Goal: Task Accomplishment & Management: Complete application form

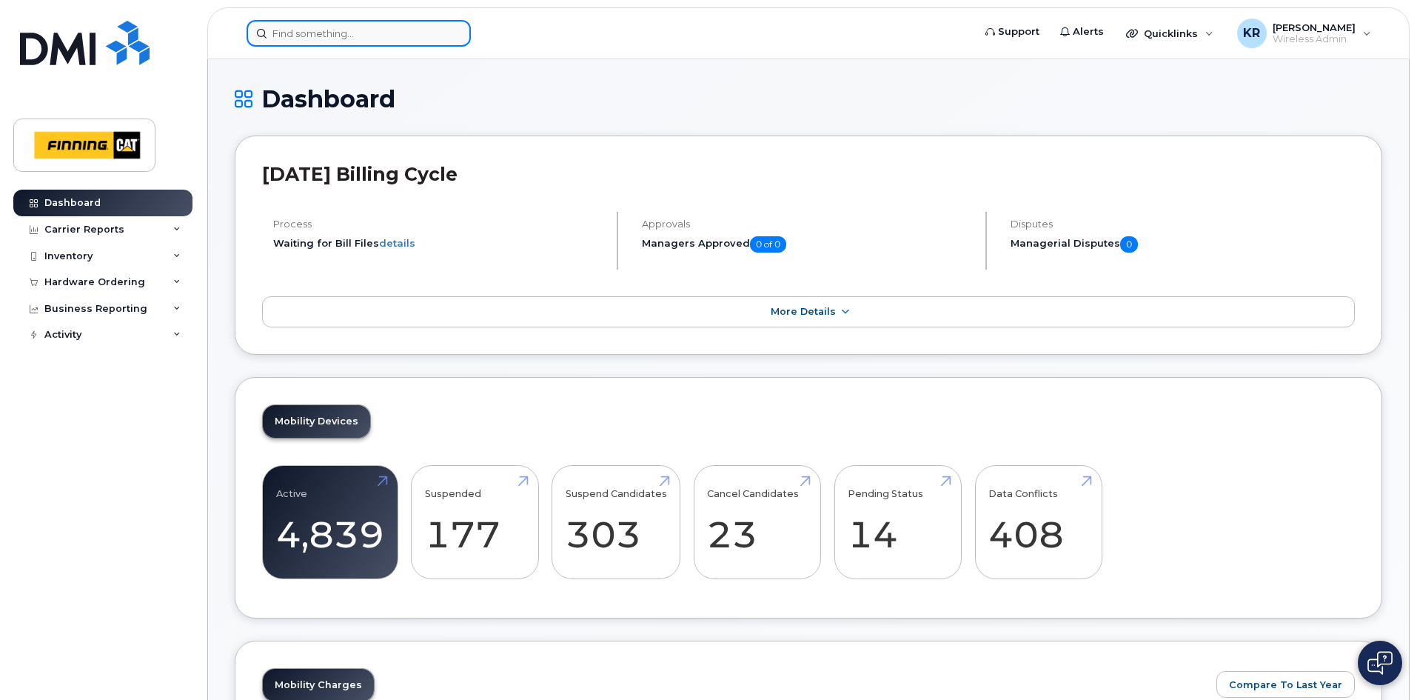
click at [341, 31] on input at bounding box center [359, 33] width 224 height 27
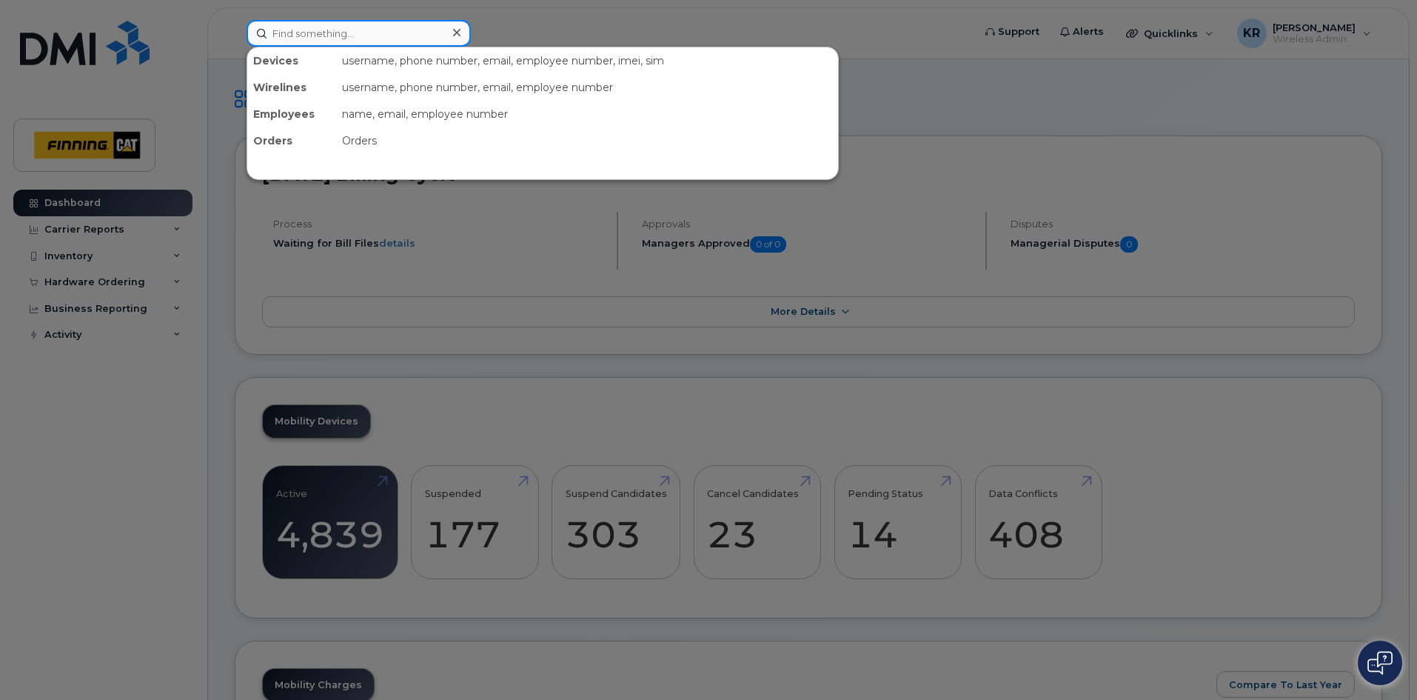
paste input "[PERSON_NAME] [PERSON_NAME]"
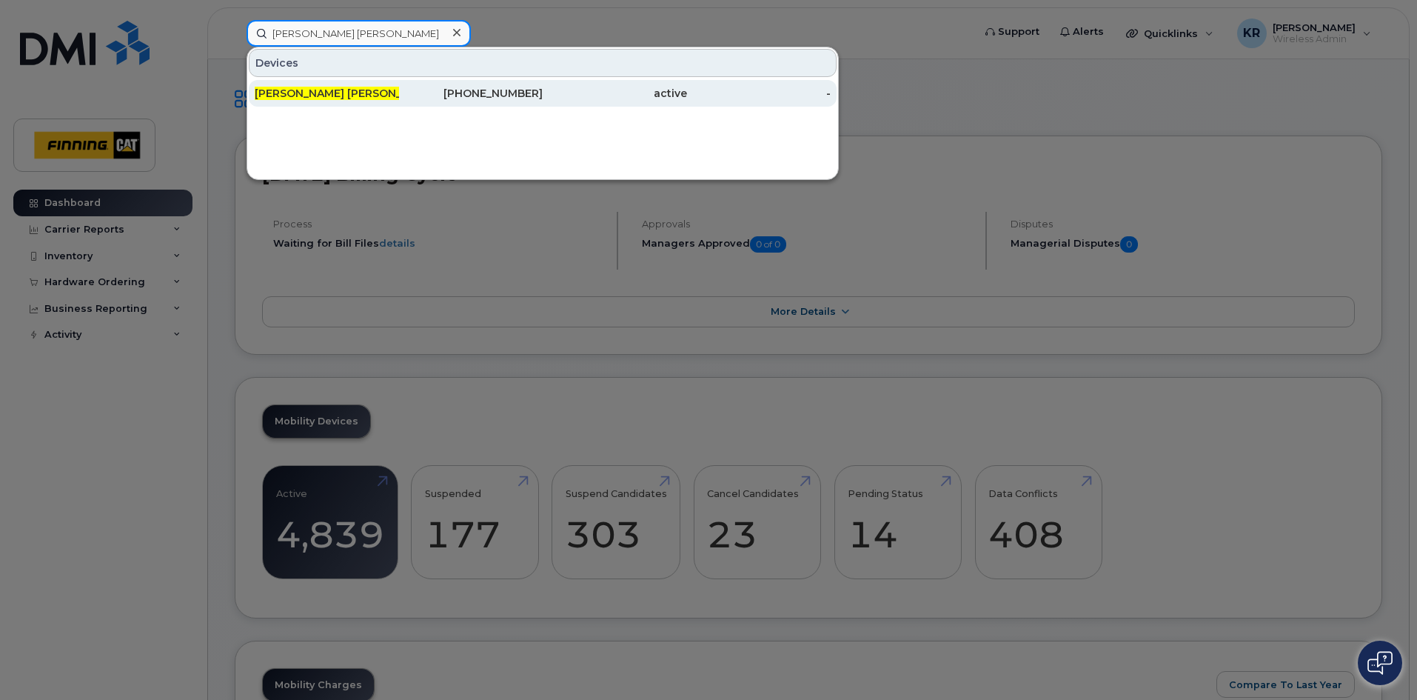
type input "[PERSON_NAME] [PERSON_NAME]"
click at [444, 92] on div "306-850-5798" at bounding box center [471, 93] width 144 height 15
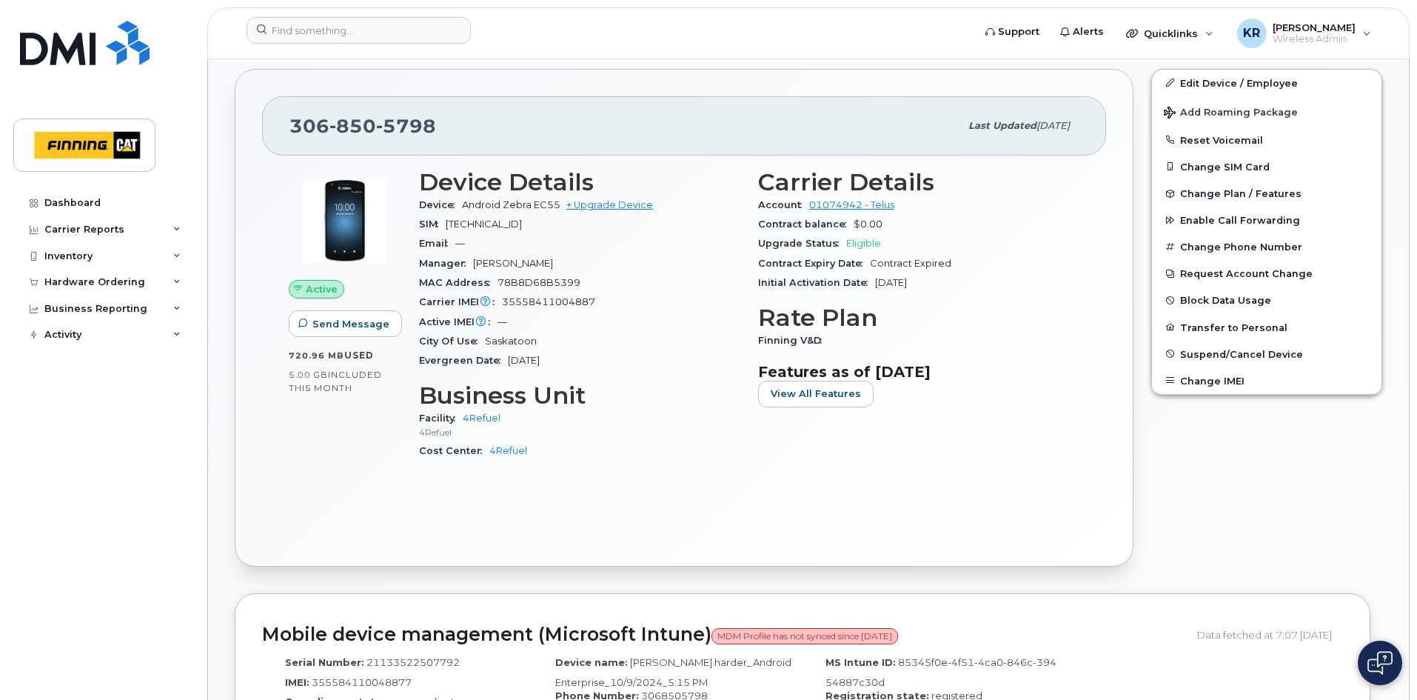
scroll to position [296, 0]
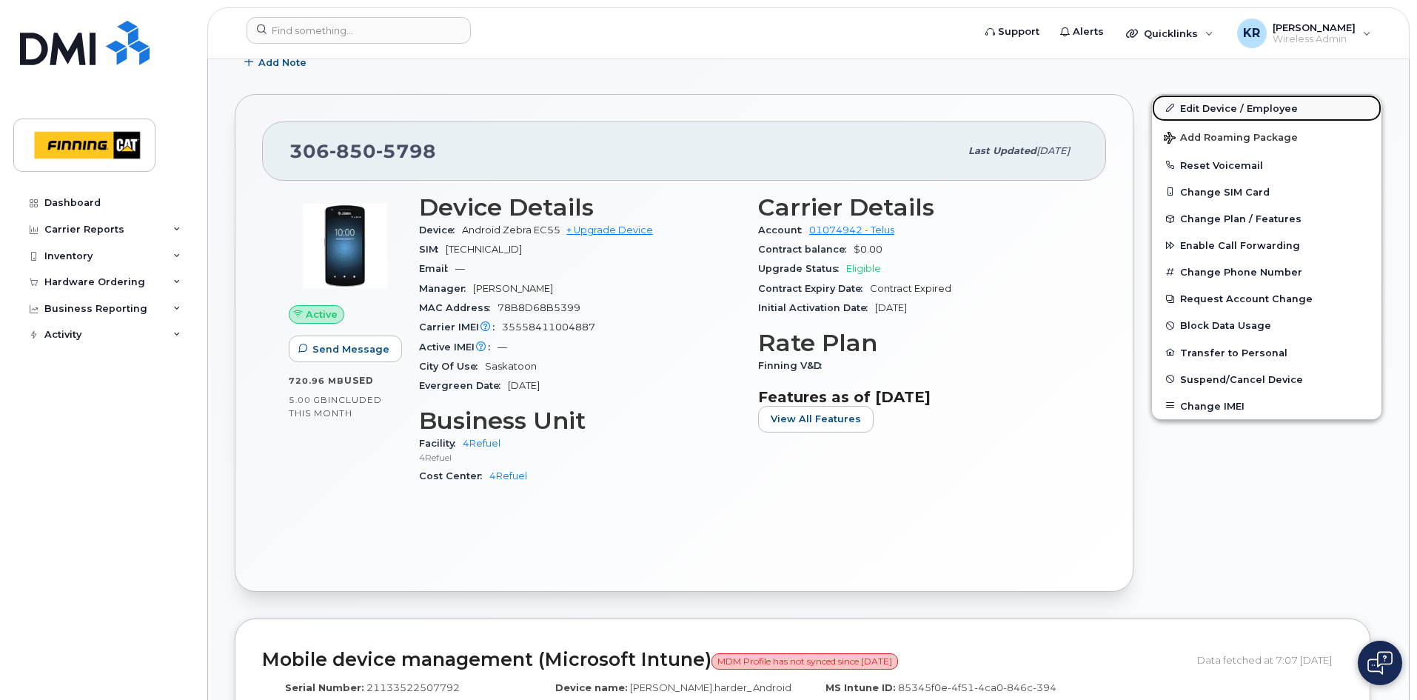
click at [1209, 104] on link "Edit Device / Employee" at bounding box center [1267, 108] width 230 height 27
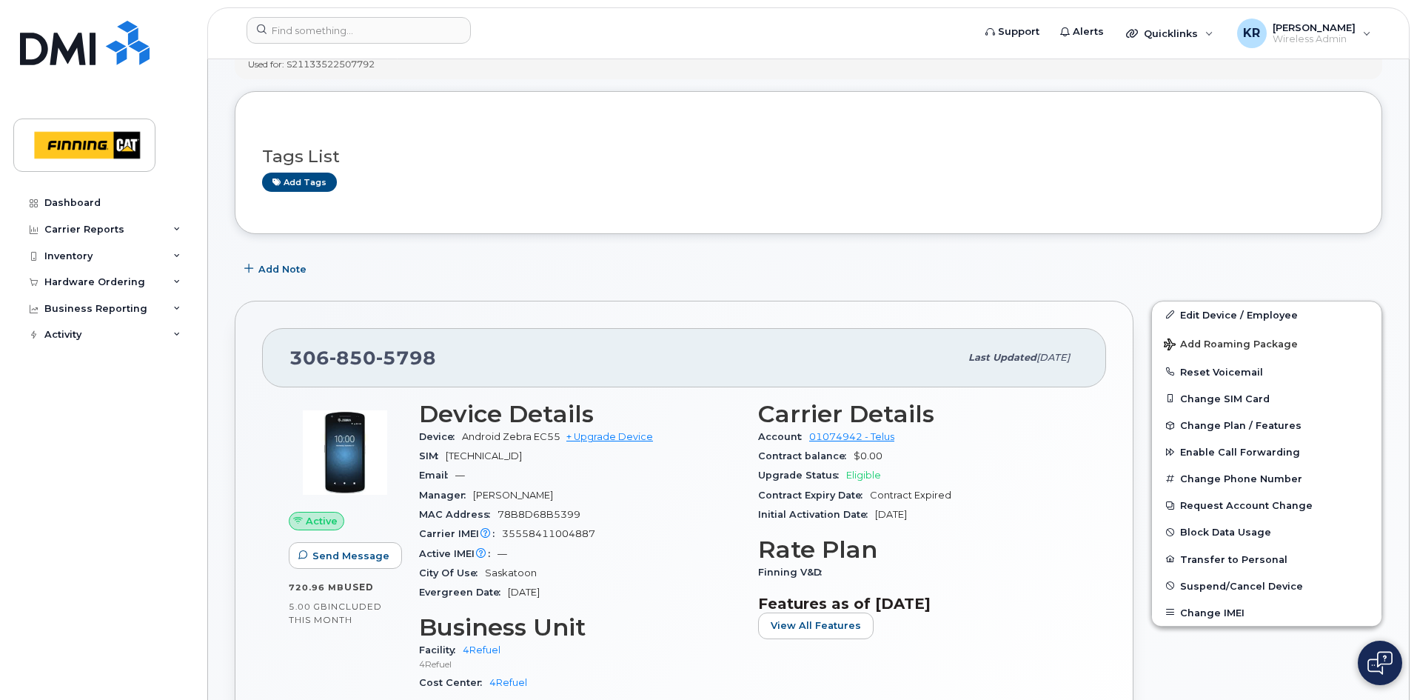
scroll to position [74, 0]
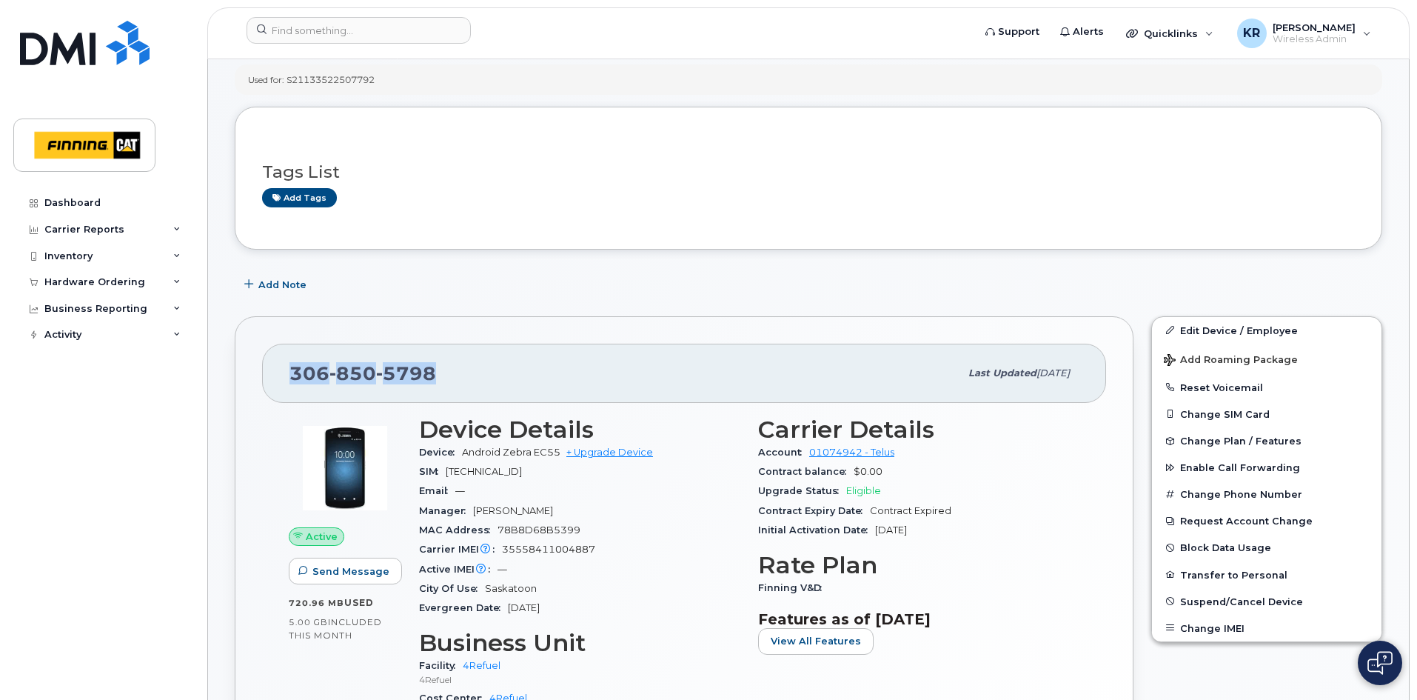
drag, startPoint x: 432, startPoint y: 375, endPoint x: 291, endPoint y: 361, distance: 142.1
click at [291, 361] on div "306 850 5798" at bounding box center [625, 373] width 670 height 31
copy span "306 850 5798"
click at [354, 30] on input at bounding box center [359, 30] width 224 height 27
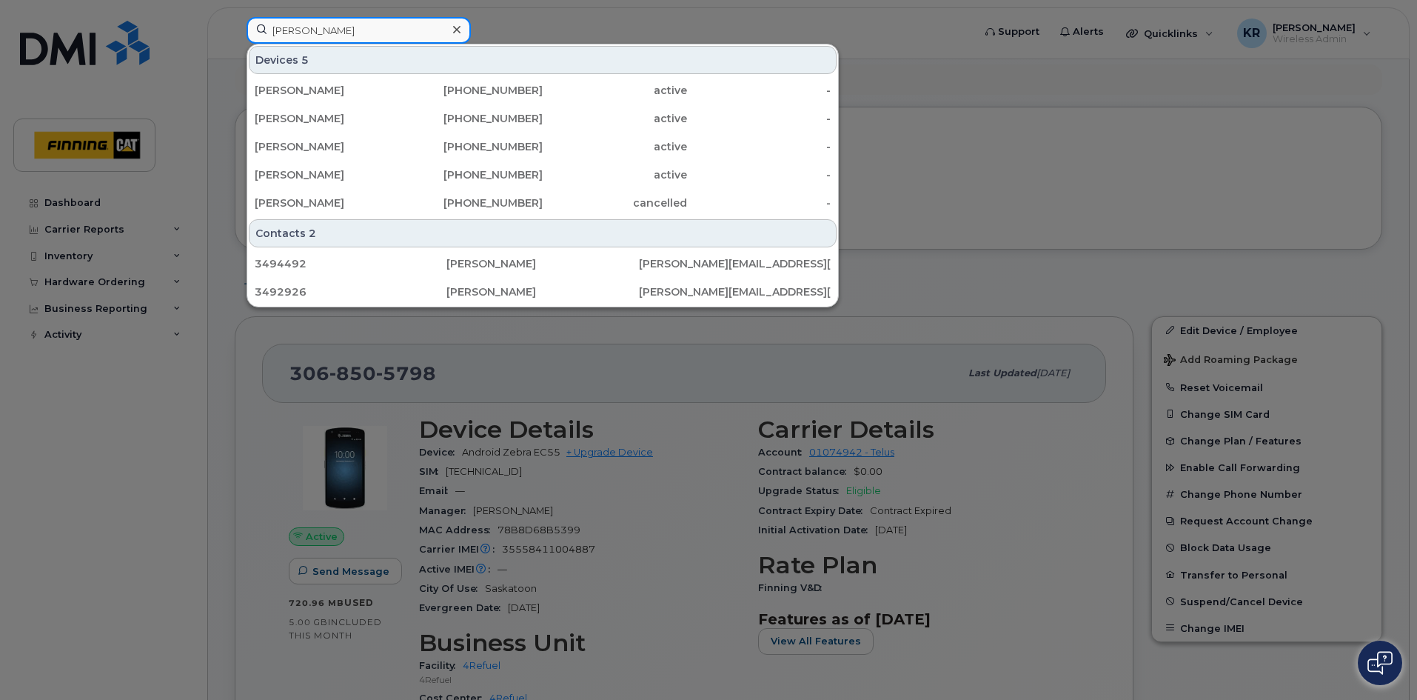
type input "brett harder"
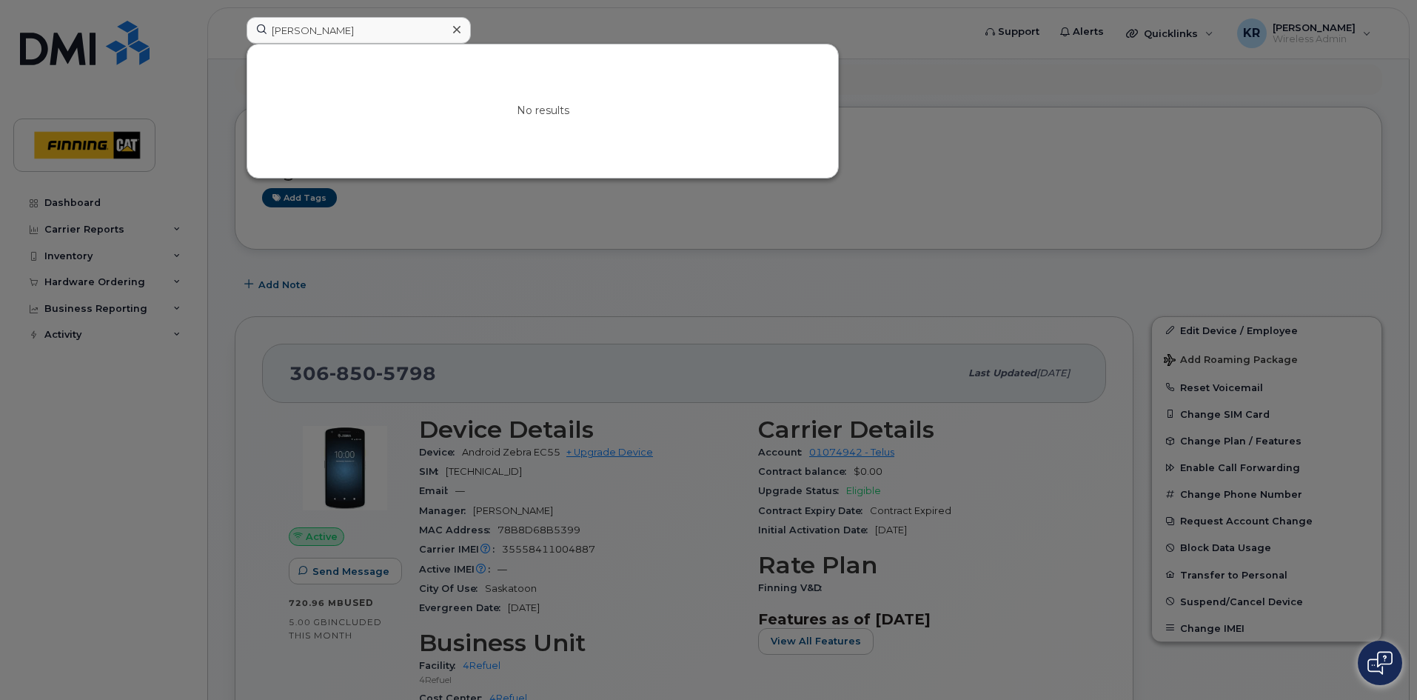
click at [455, 29] on icon at bounding box center [456, 30] width 7 height 12
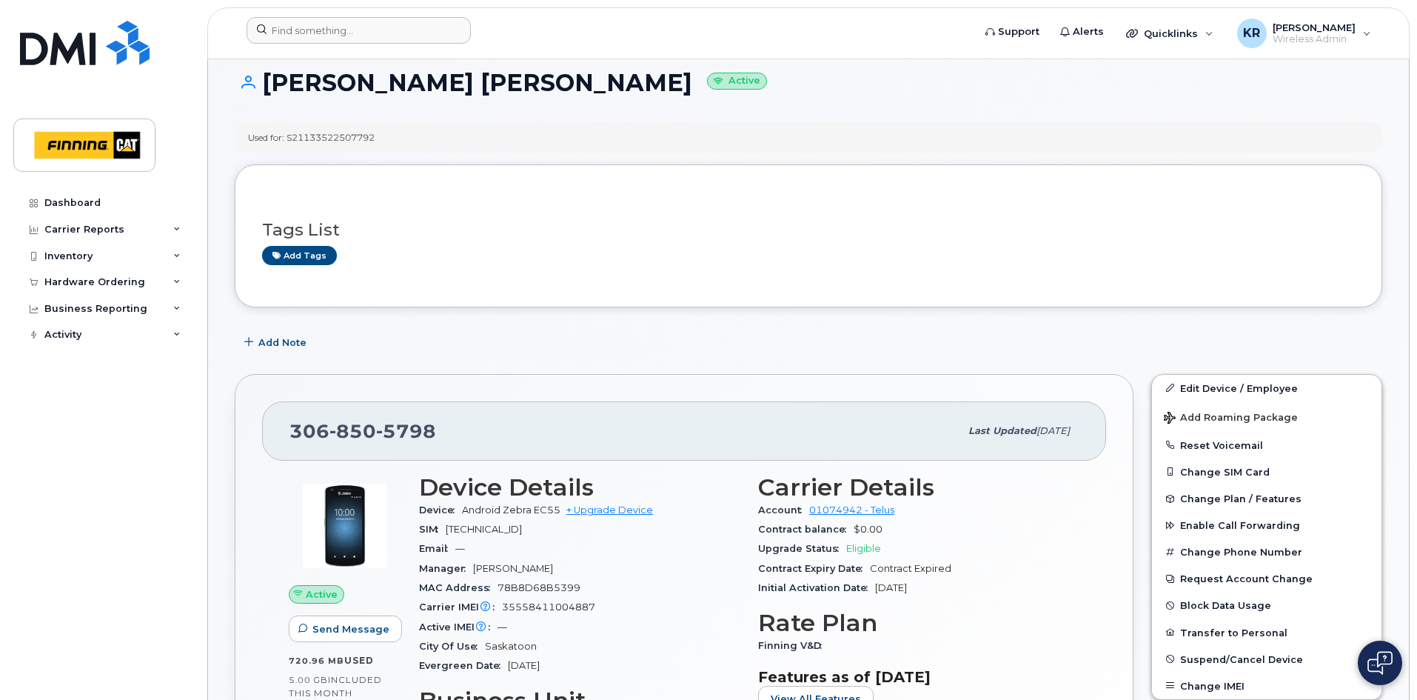
scroll to position [0, 0]
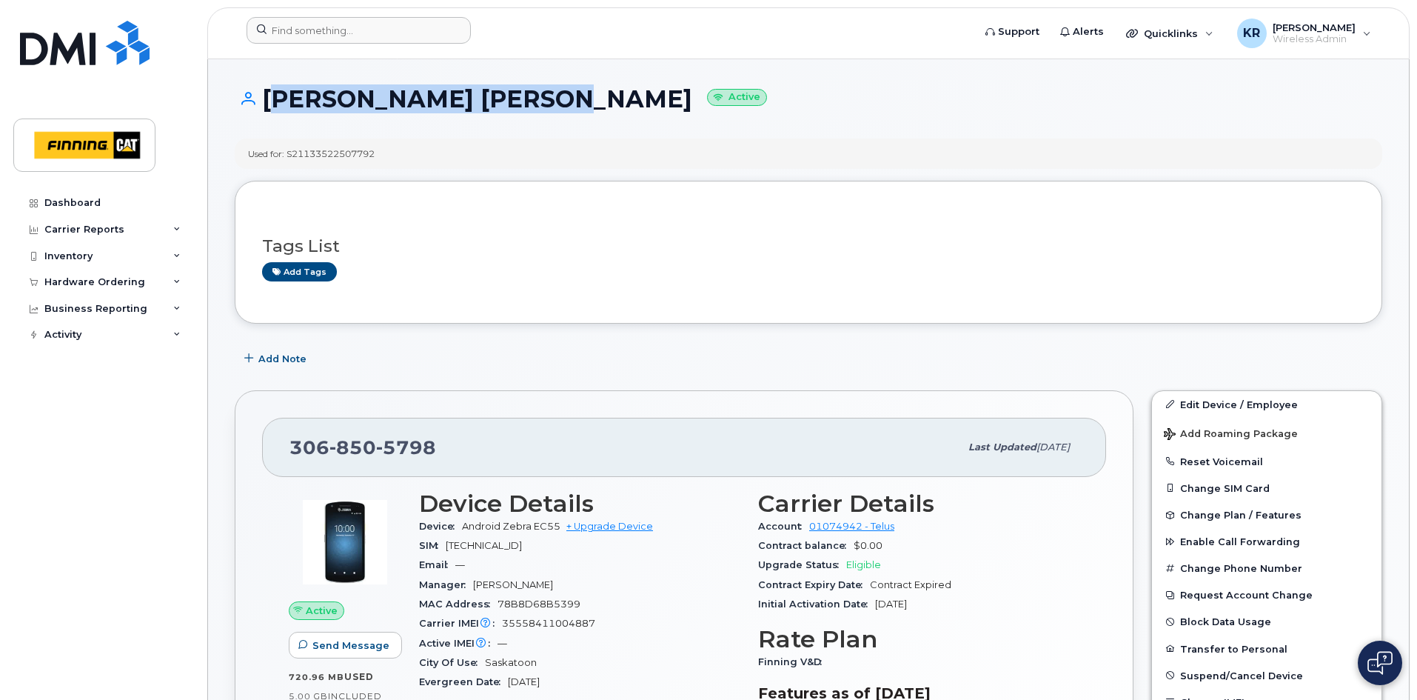
drag, startPoint x: 264, startPoint y: 95, endPoint x: 549, endPoint y: 97, distance: 285.8
click at [549, 97] on h1 "Jorge Mendoza Chavez Active" at bounding box center [809, 99] width 1148 height 26
copy h1 "[PERSON_NAME] [PERSON_NAME]"
click at [1186, 404] on link "Edit Device / Employee" at bounding box center [1267, 404] width 230 height 27
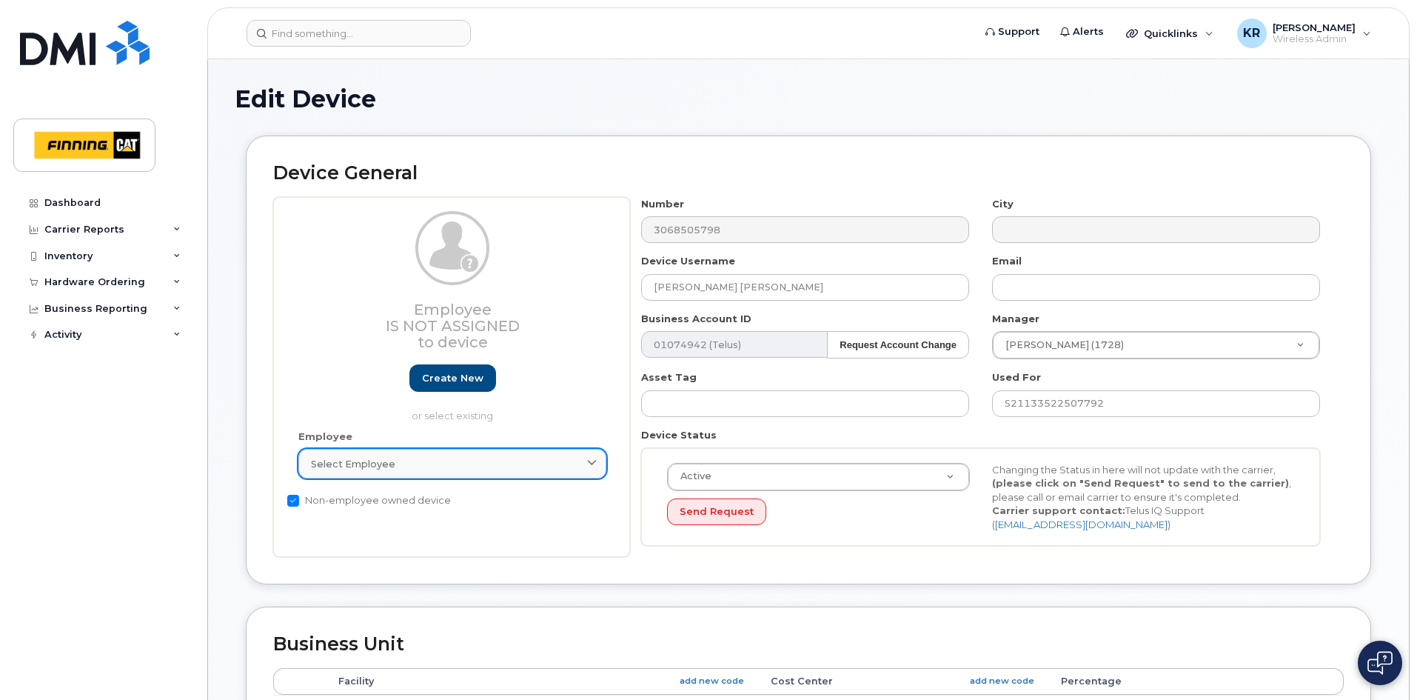
click at [427, 463] on div "Select employee" at bounding box center [452, 464] width 283 height 14
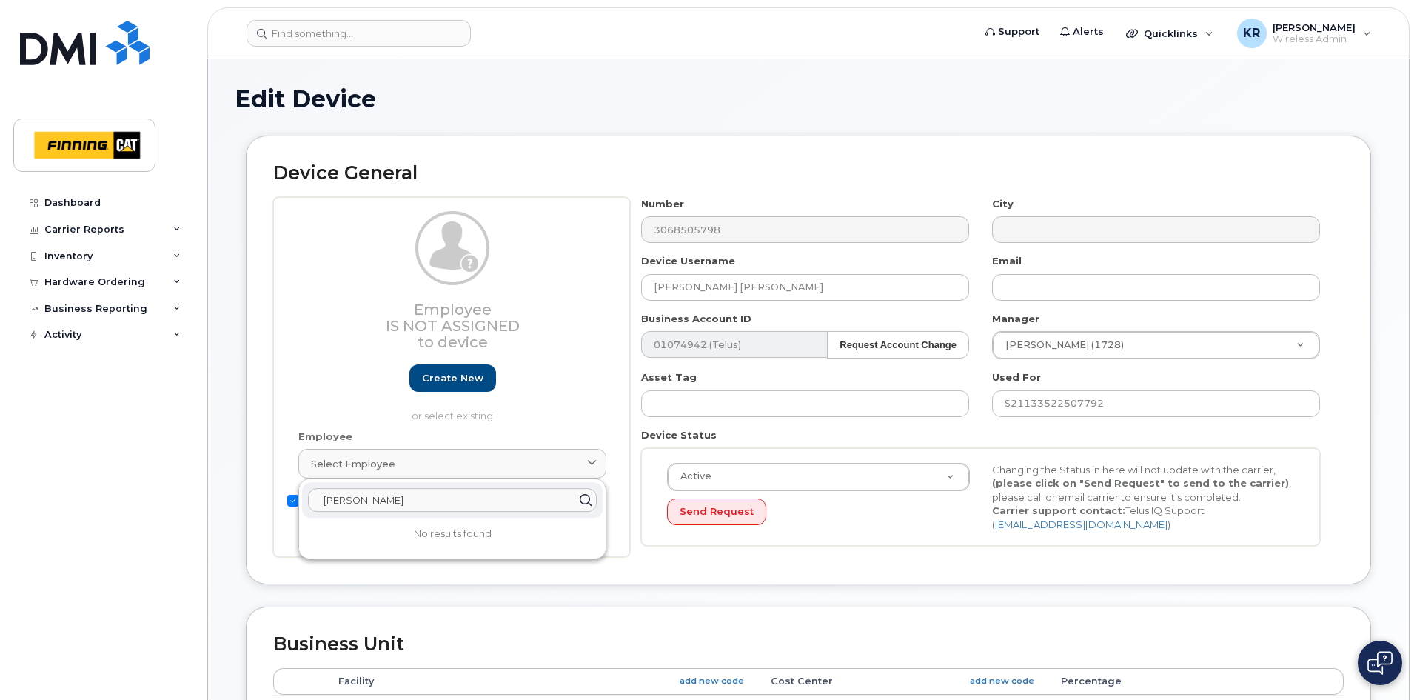
drag, startPoint x: 390, startPoint y: 500, endPoint x: 304, endPoint y: 490, distance: 86.4
click at [306, 490] on div "brett harder" at bounding box center [452, 500] width 301 height 36
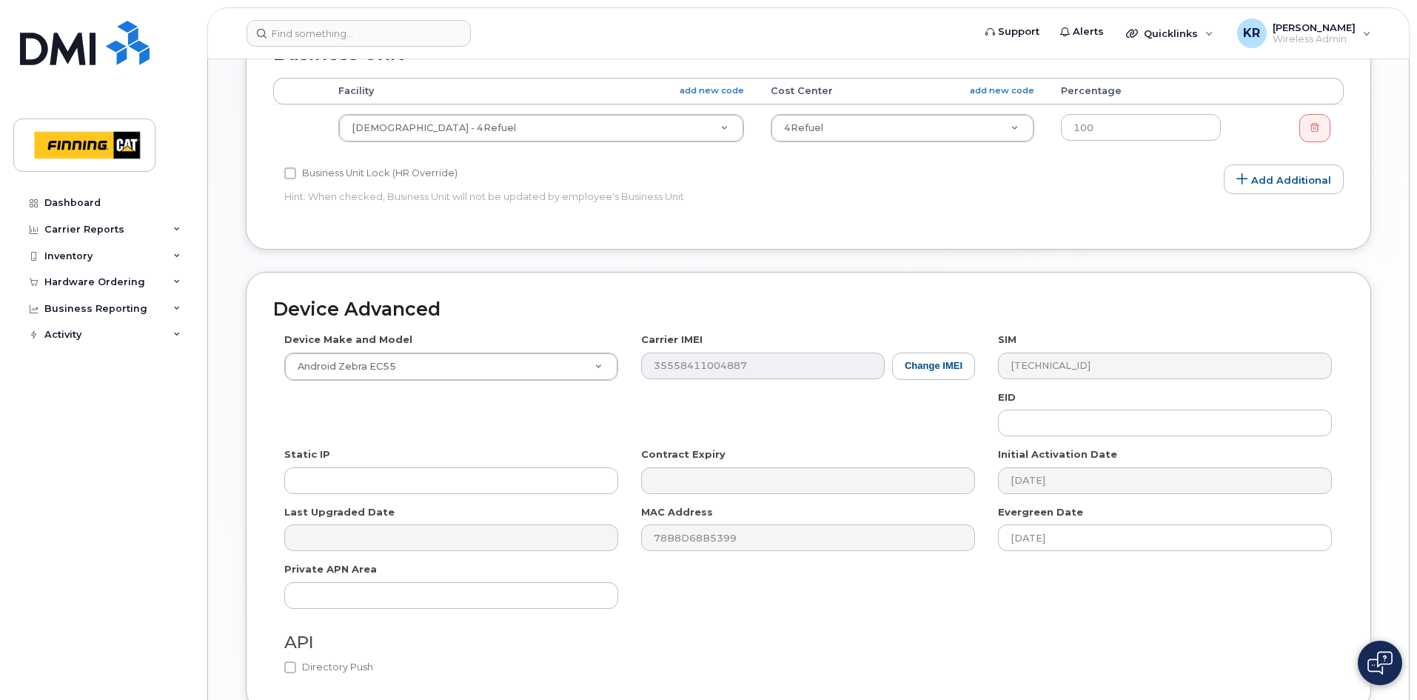
scroll to position [725, 0]
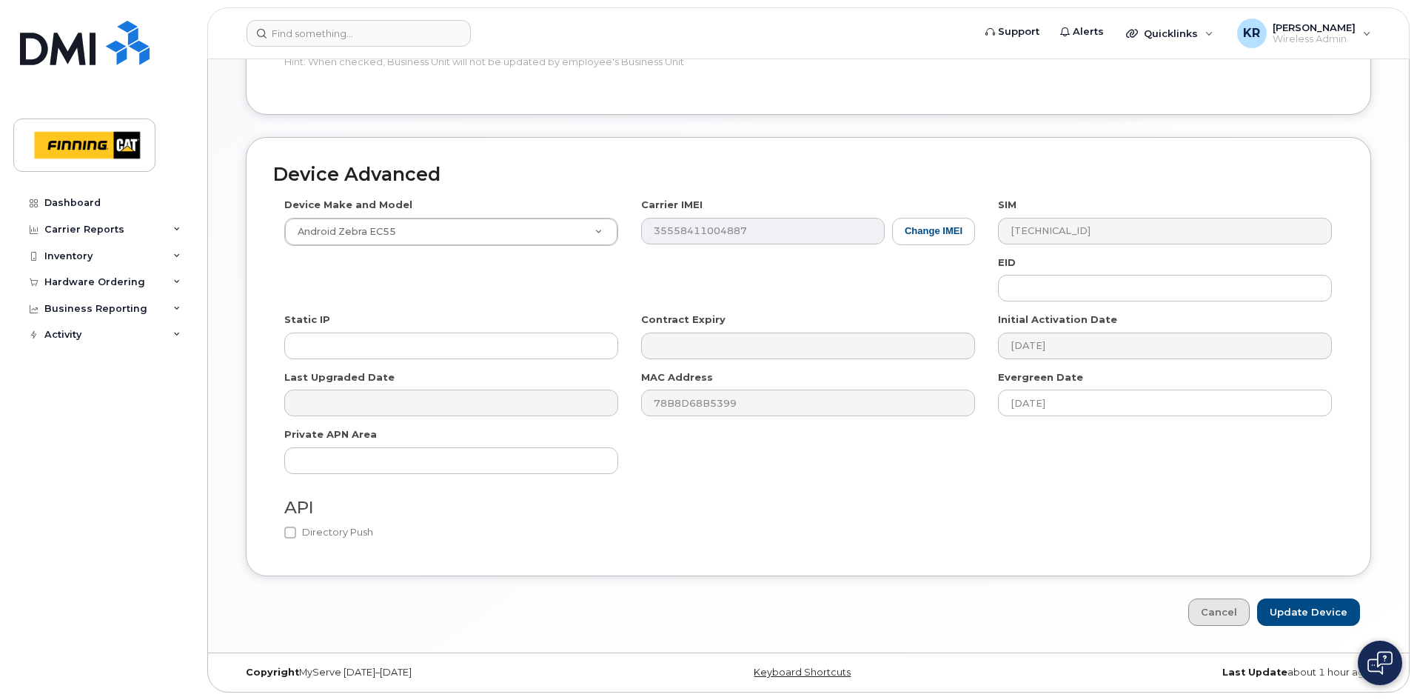
type input "brett harder"
click at [1229, 614] on link "Cancel" at bounding box center [1219, 611] width 61 height 27
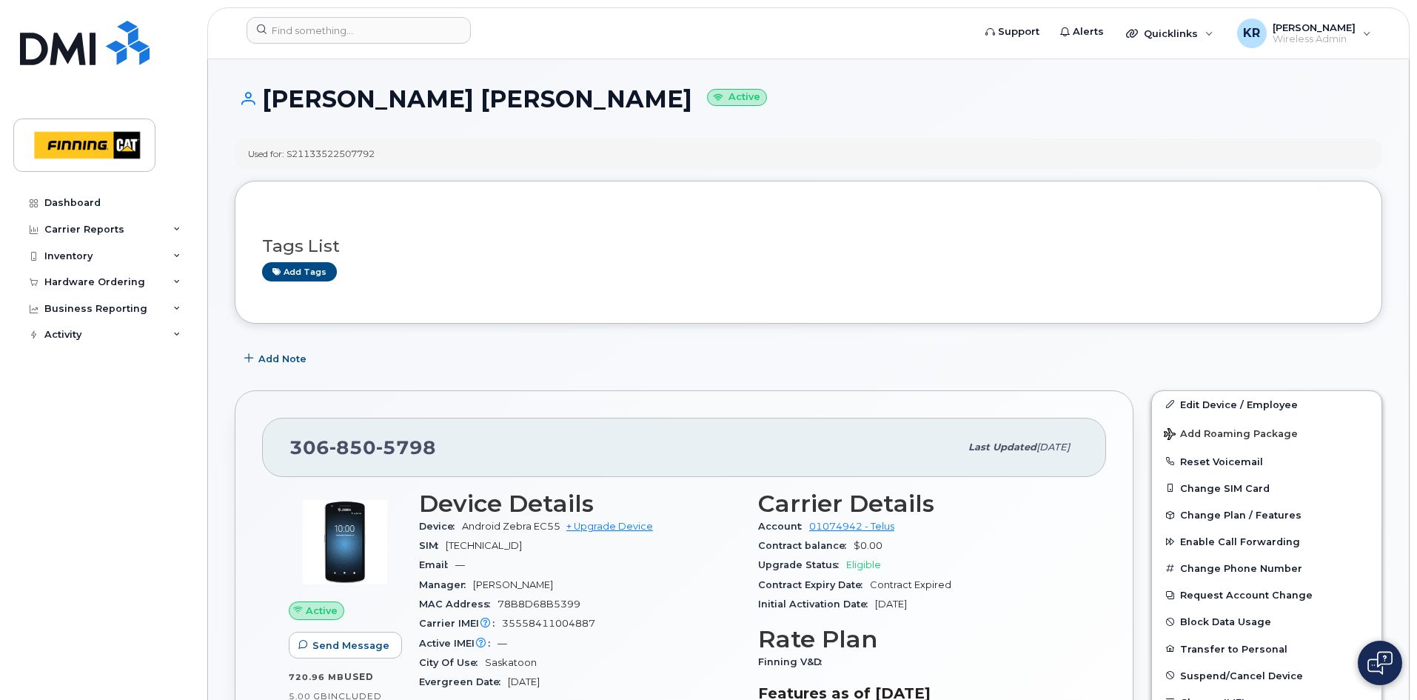
scroll to position [74, 0]
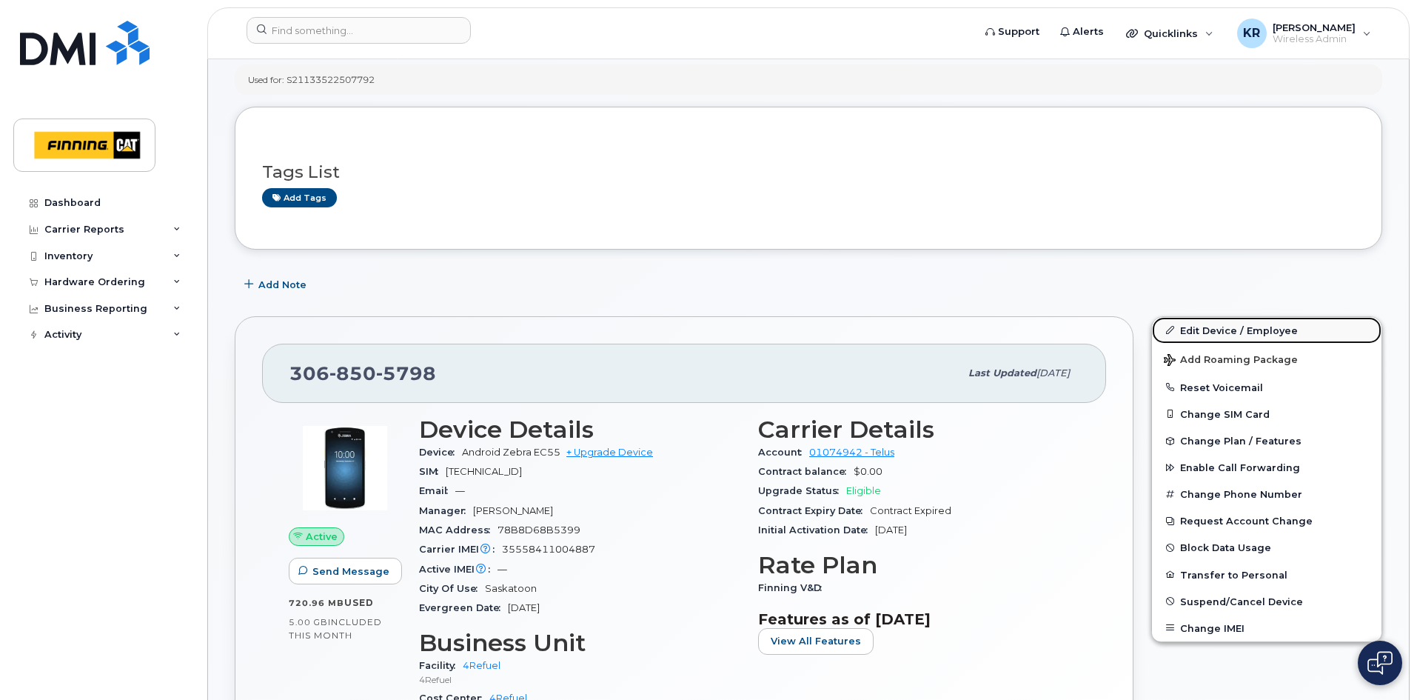
click at [1189, 329] on link "Edit Device / Employee" at bounding box center [1267, 330] width 230 height 27
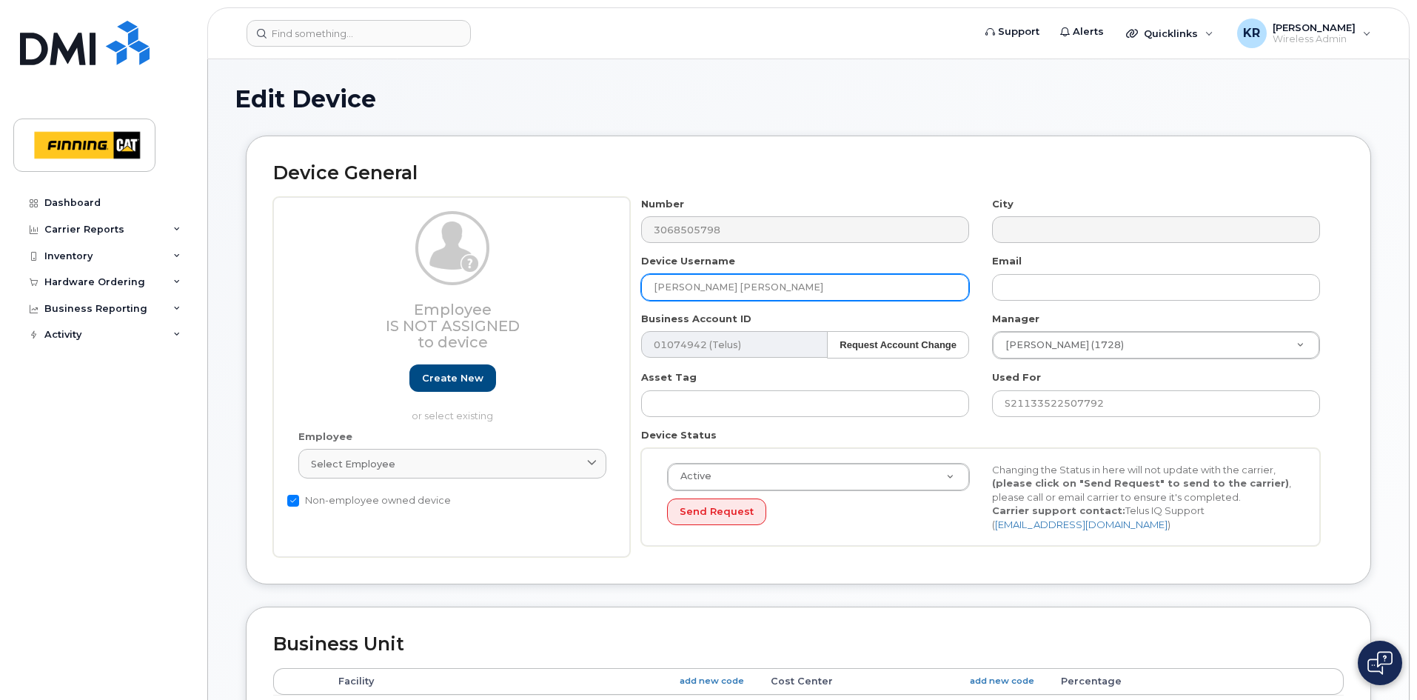
drag, startPoint x: 653, startPoint y: 286, endPoint x: 801, endPoint y: 284, distance: 147.4
click at [801, 284] on input "[PERSON_NAME] [PERSON_NAME]" at bounding box center [805, 287] width 328 height 27
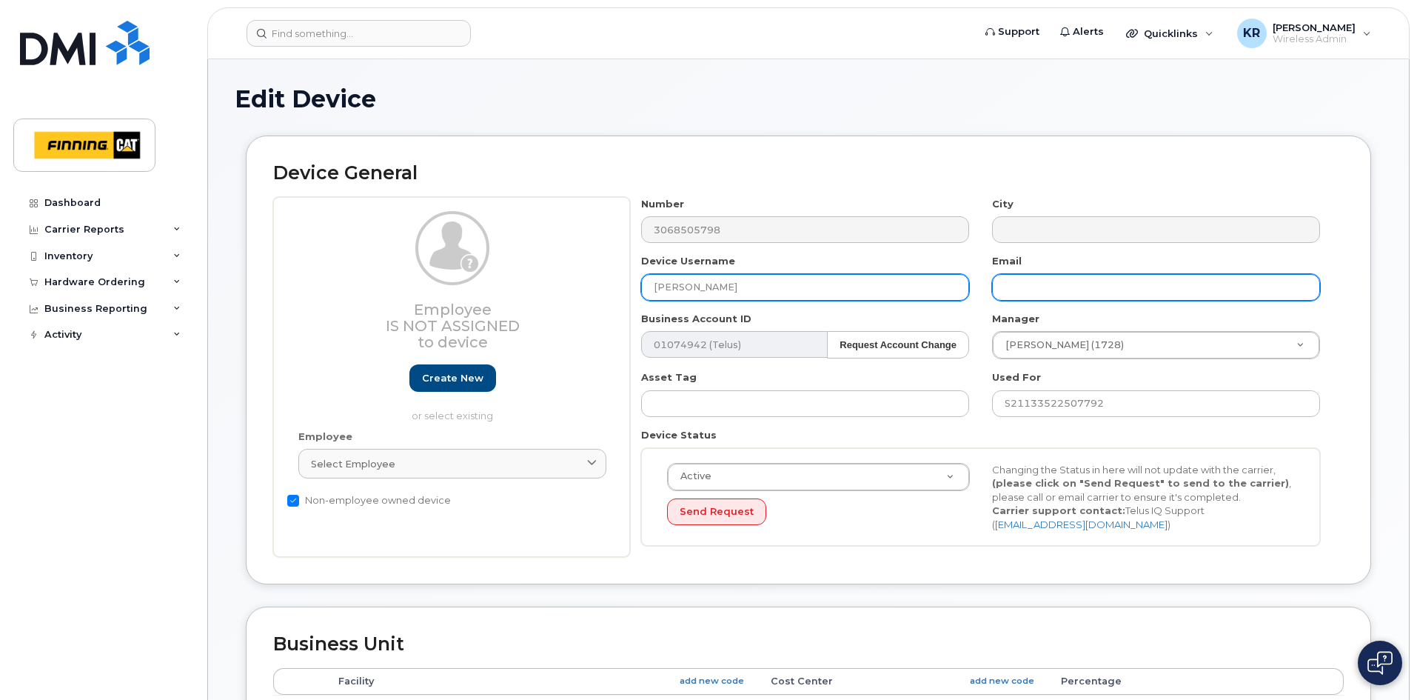
type input "[PERSON_NAME]"
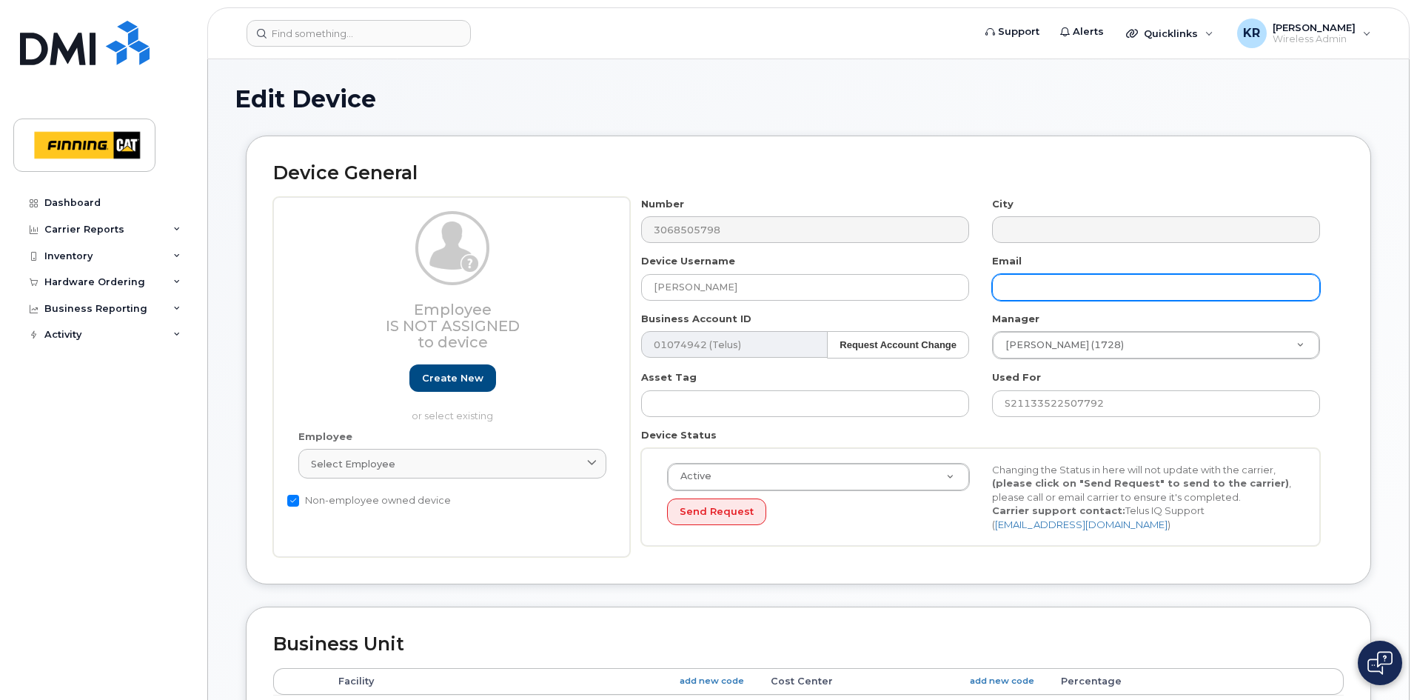
click at [1049, 285] on input "text" at bounding box center [1156, 287] width 328 height 27
click at [1040, 290] on input "text" at bounding box center [1156, 287] width 328 height 27
paste input "brett.harder@4refuel.com"
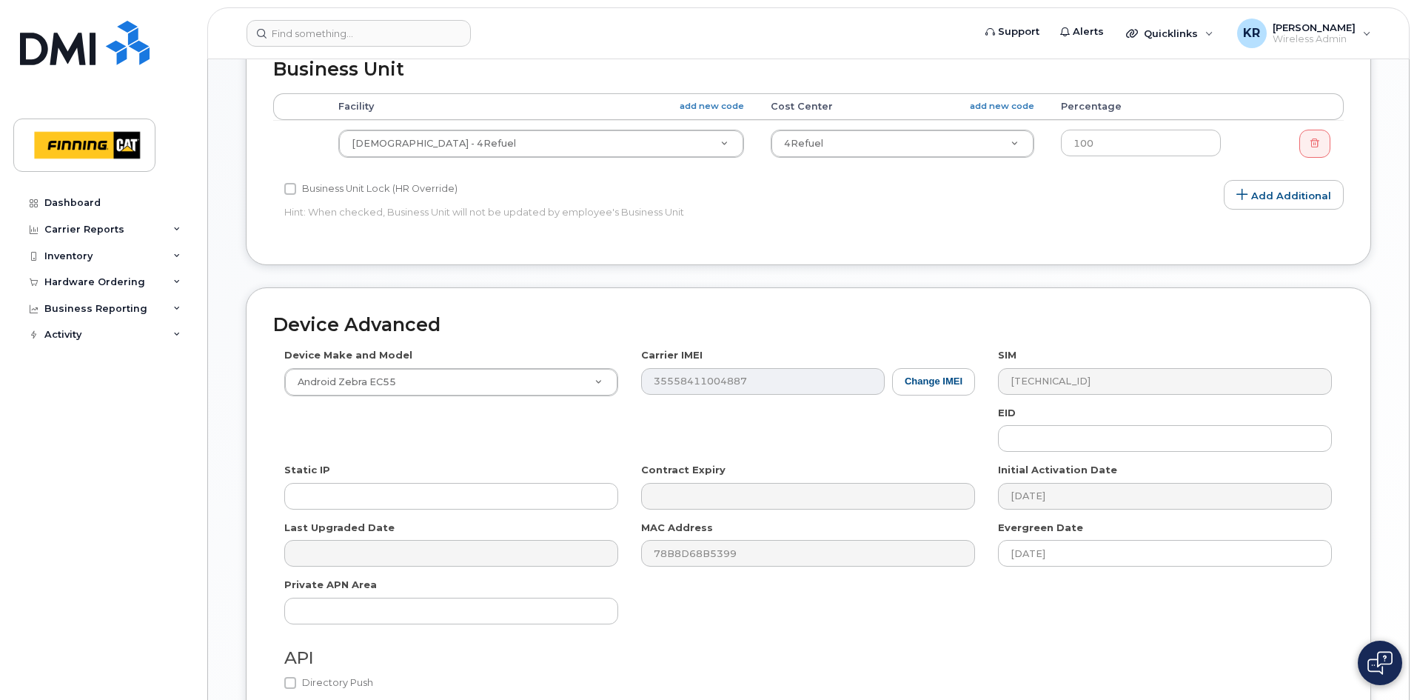
scroll to position [725, 0]
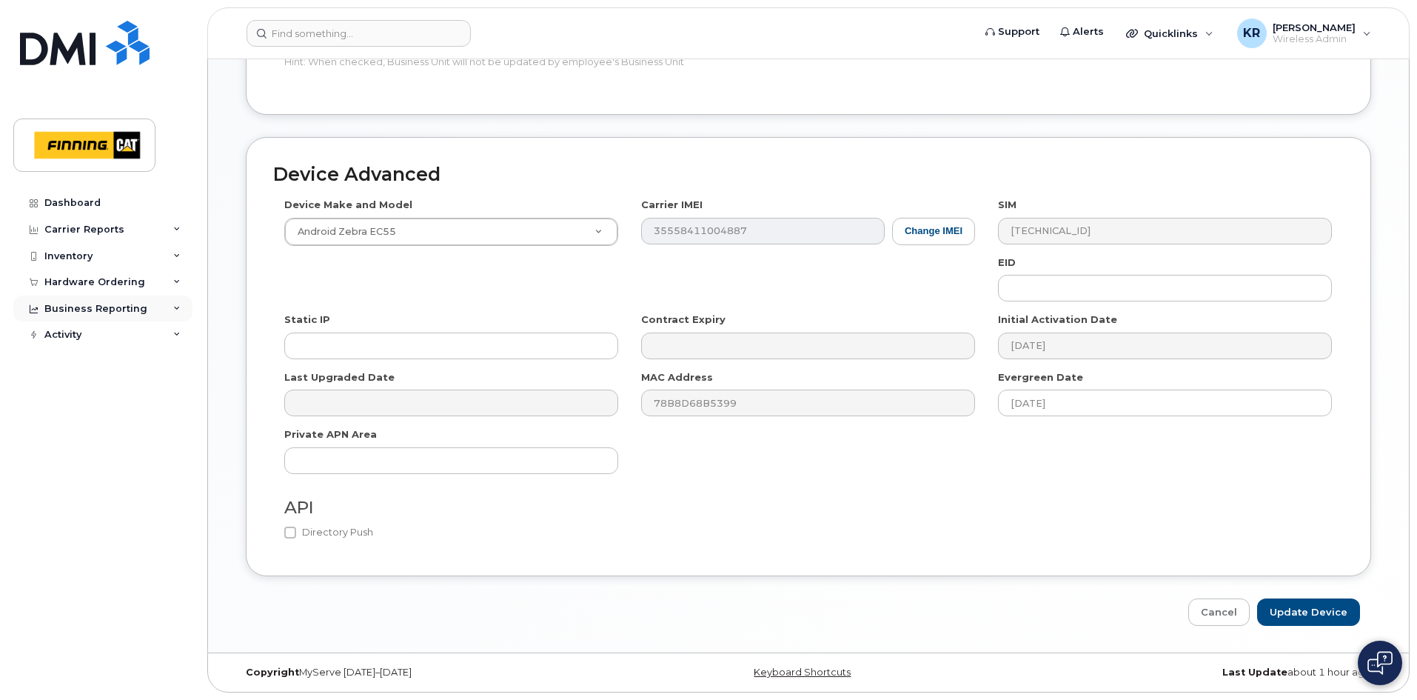
type input "brett.harder@4refuel.com"
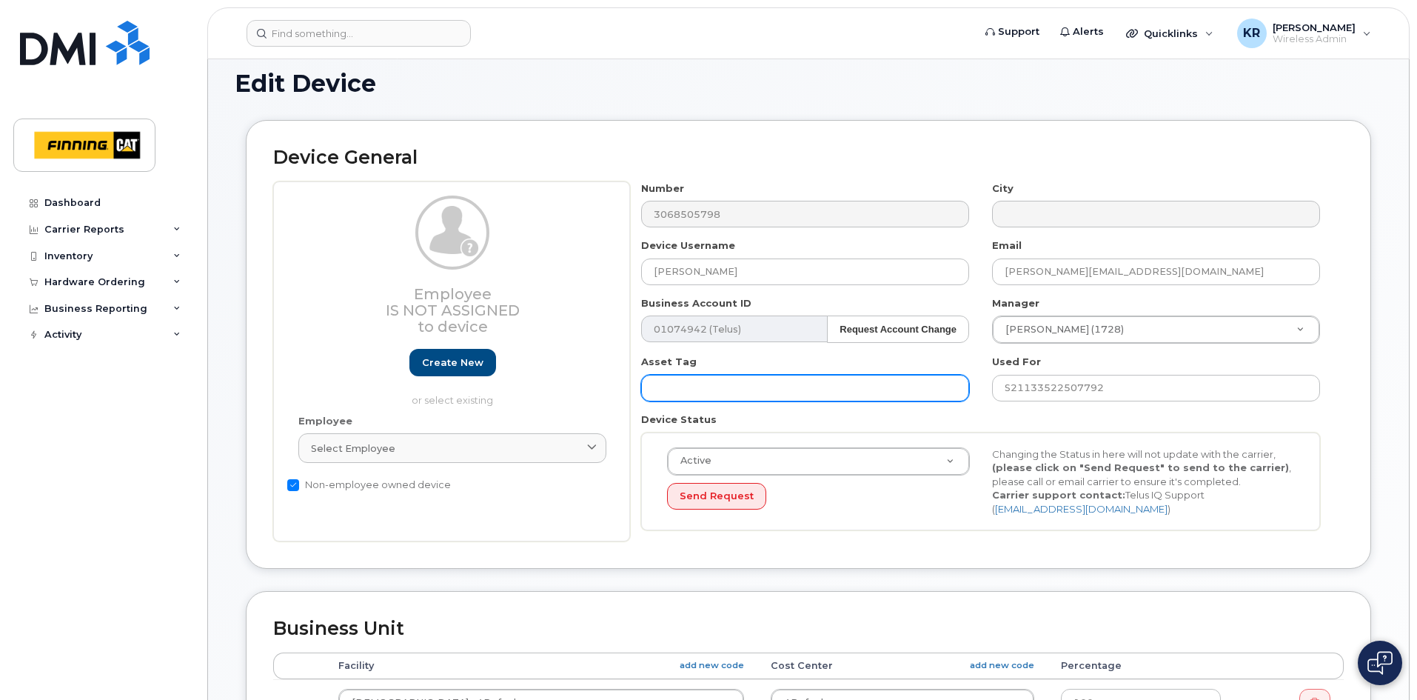
scroll to position [0, 0]
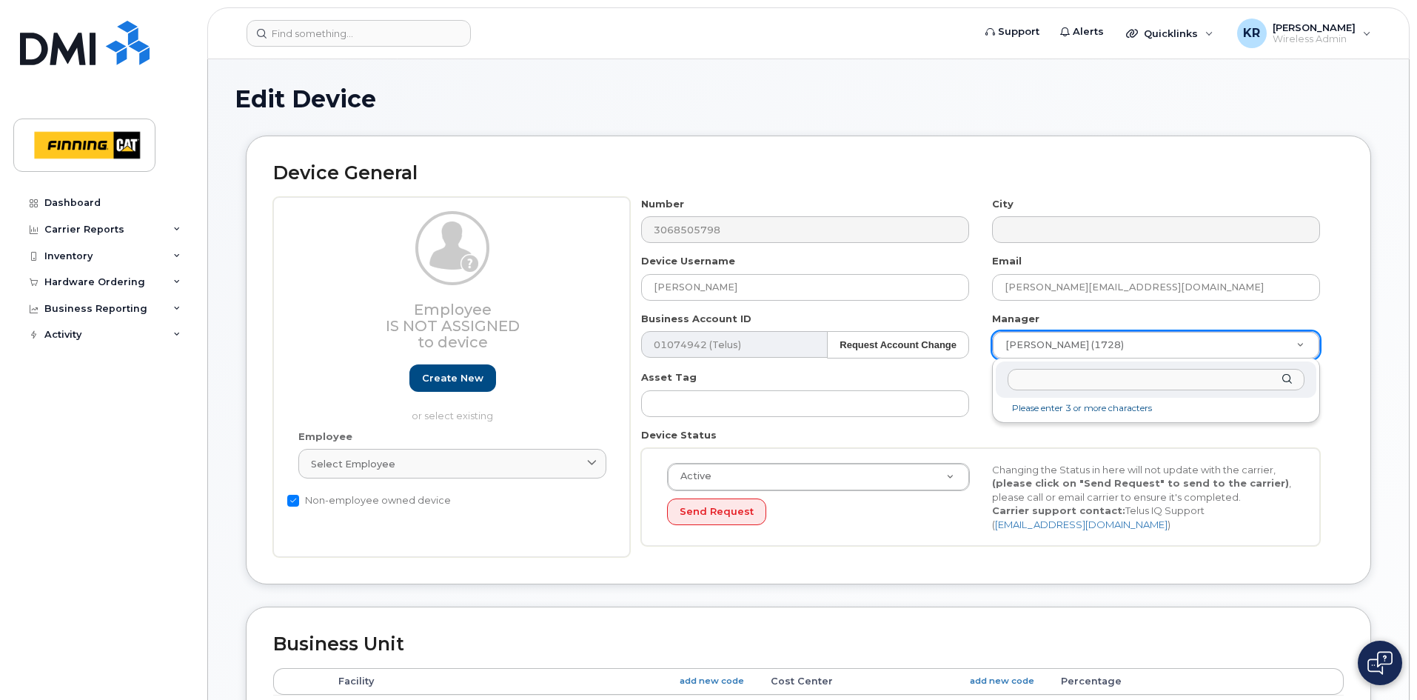
drag, startPoint x: 1025, startPoint y: 382, endPoint x: 1023, endPoint y: 399, distance: 17.1
click at [1025, 389] on input "text" at bounding box center [1156, 379] width 297 height 21
type input "c"
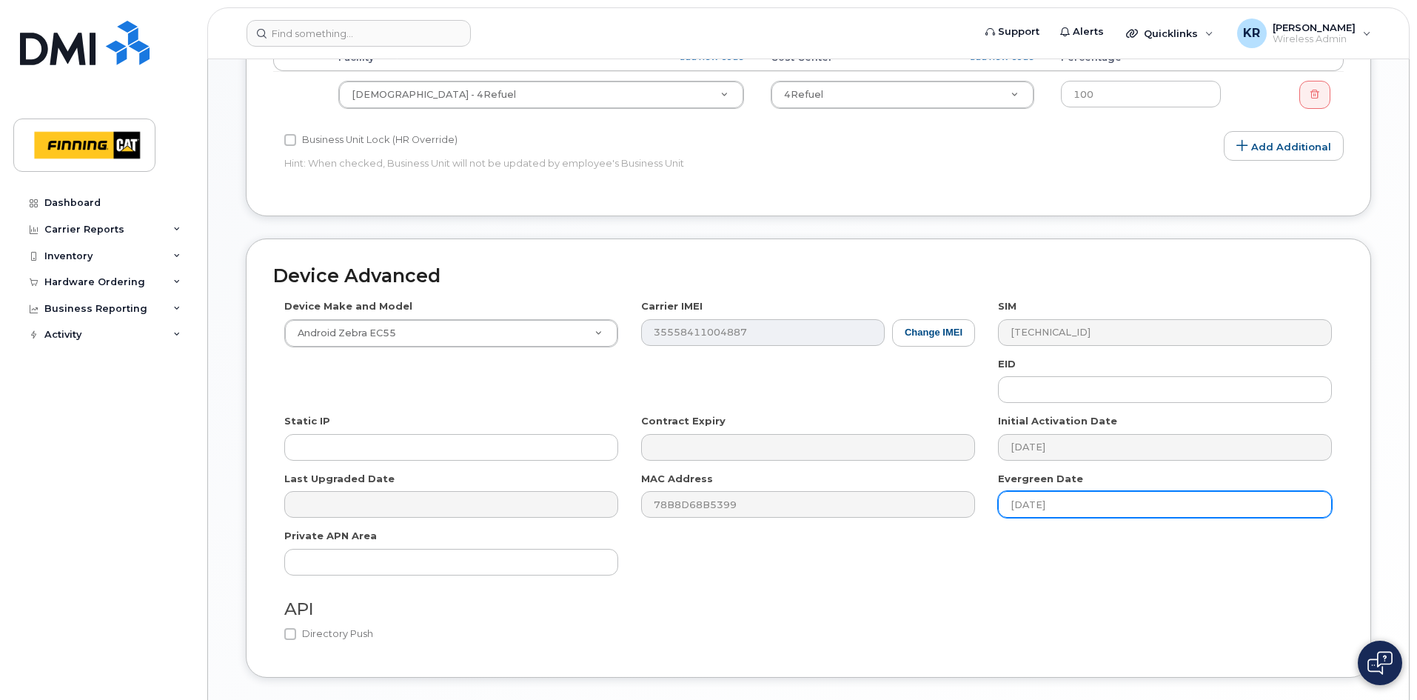
scroll to position [725, 0]
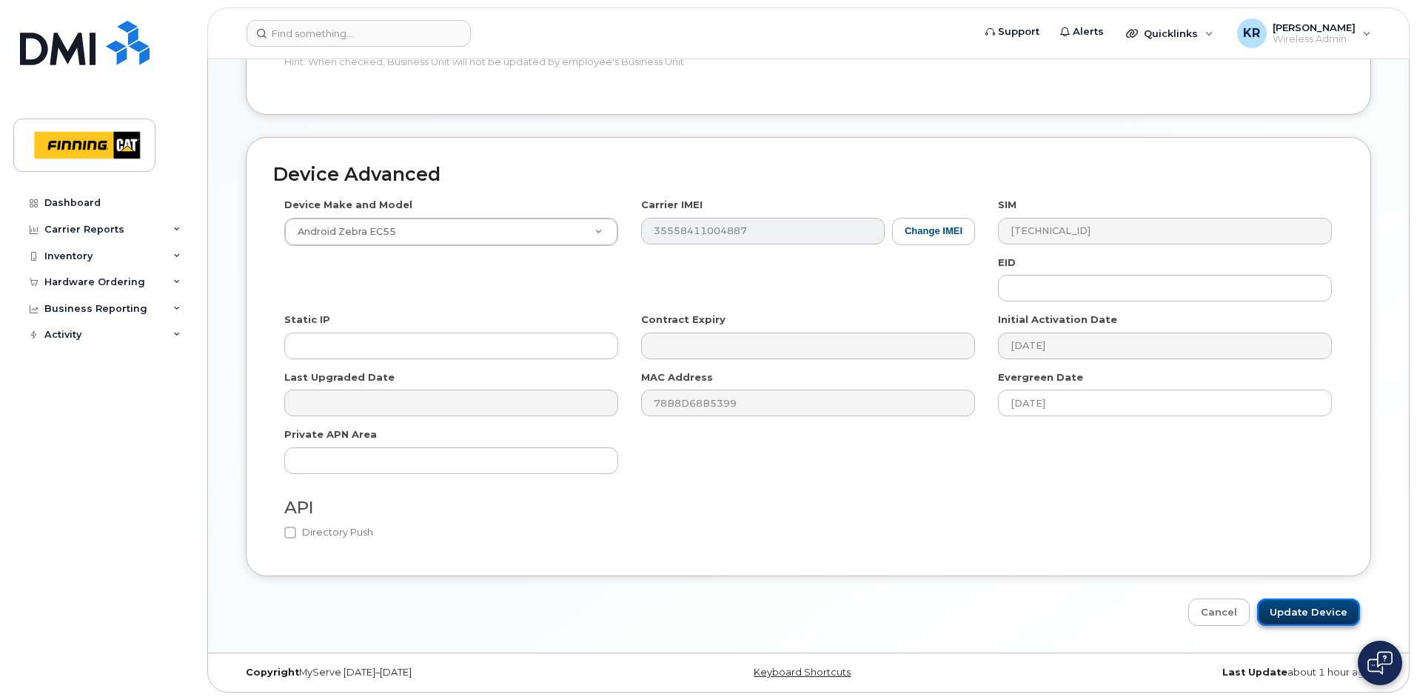
click at [1283, 611] on input "Update Device" at bounding box center [1308, 611] width 103 height 27
type input "Saving..."
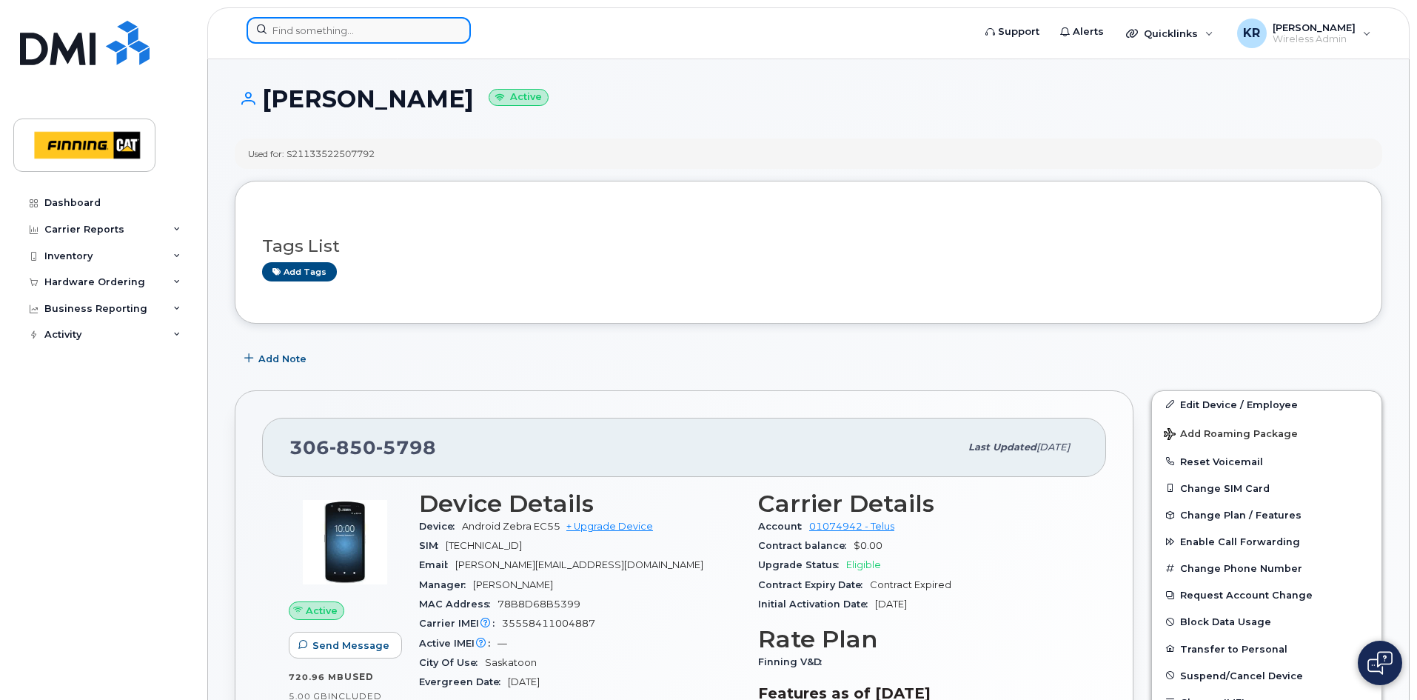
click at [316, 28] on input at bounding box center [359, 30] width 224 height 27
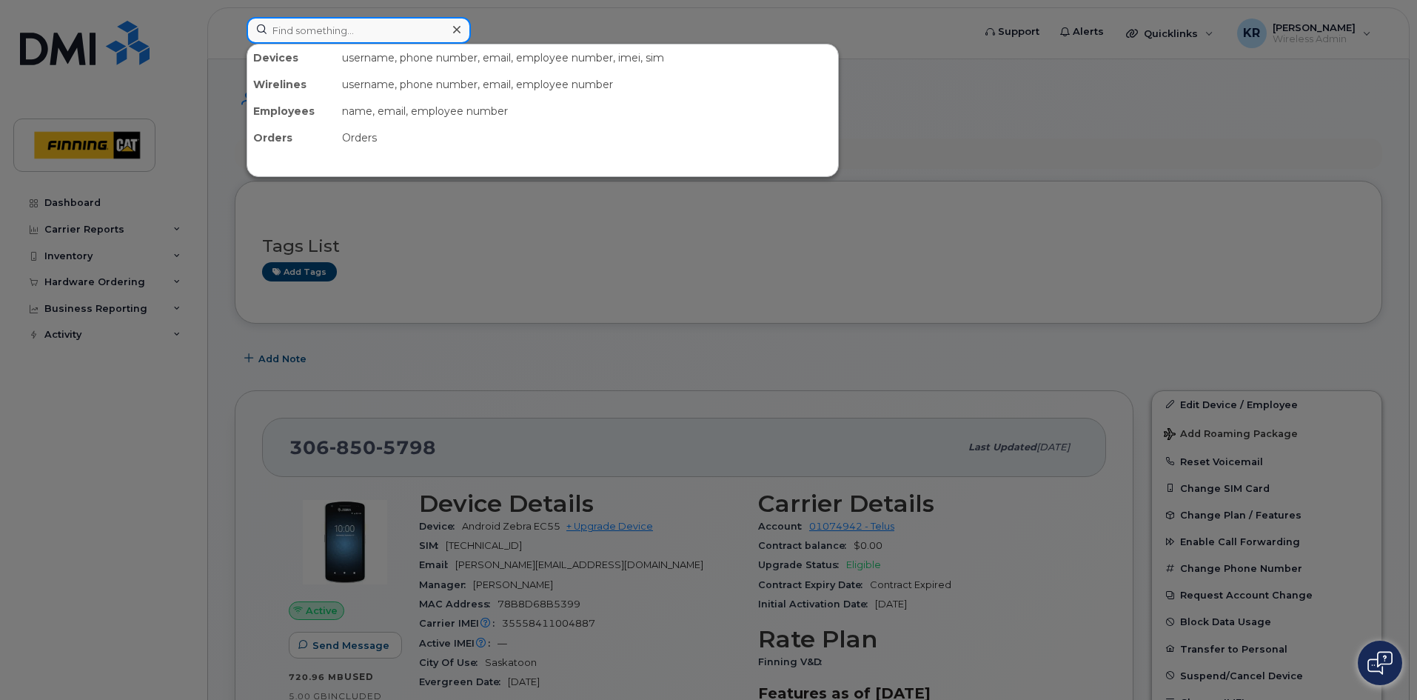
paste input "[TECHNICAL_ID]"
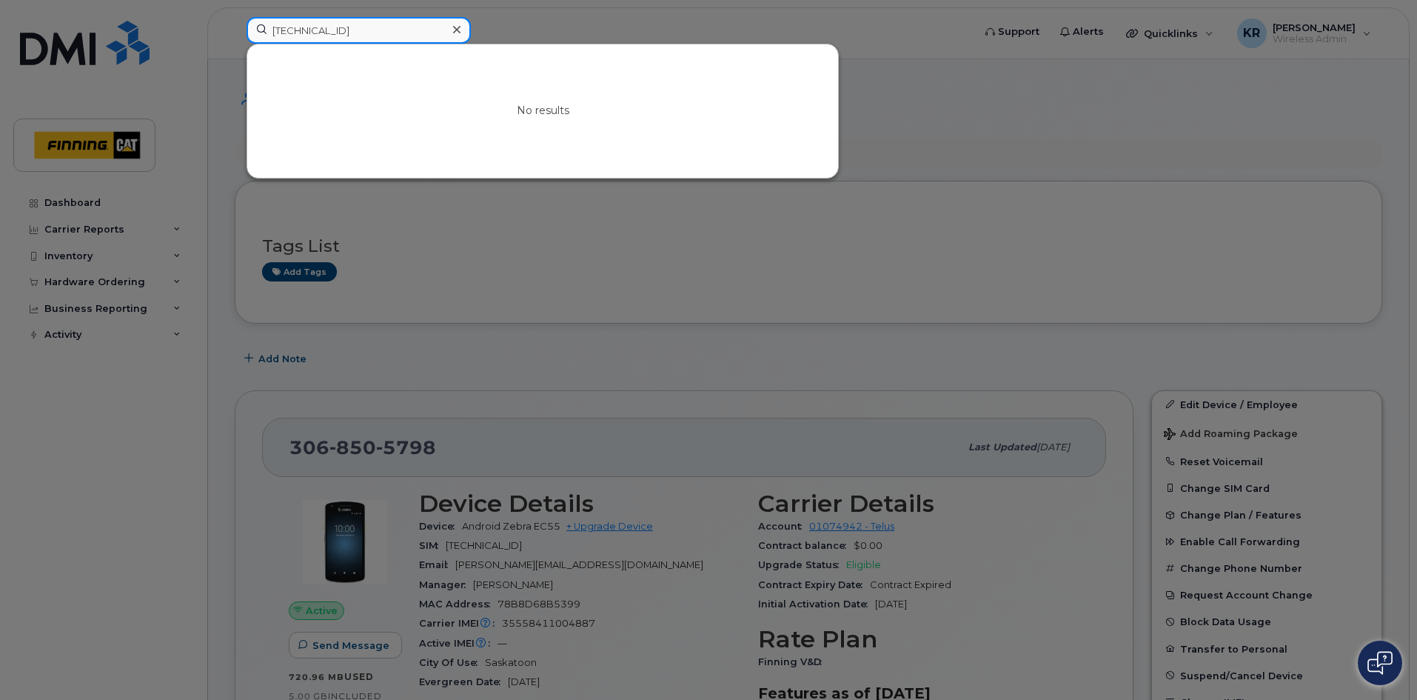
type input "[TECHNICAL_ID]"
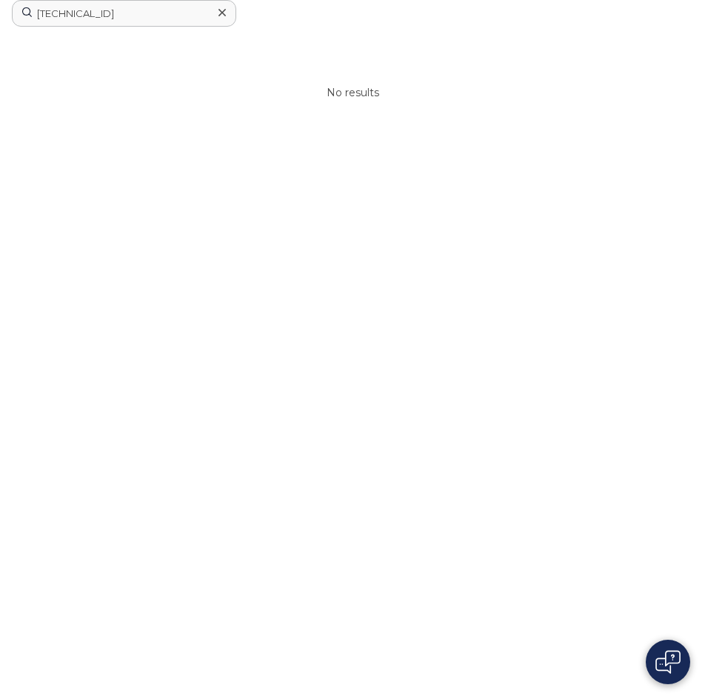
click at [221, 13] on icon at bounding box center [221, 13] width 7 height 12
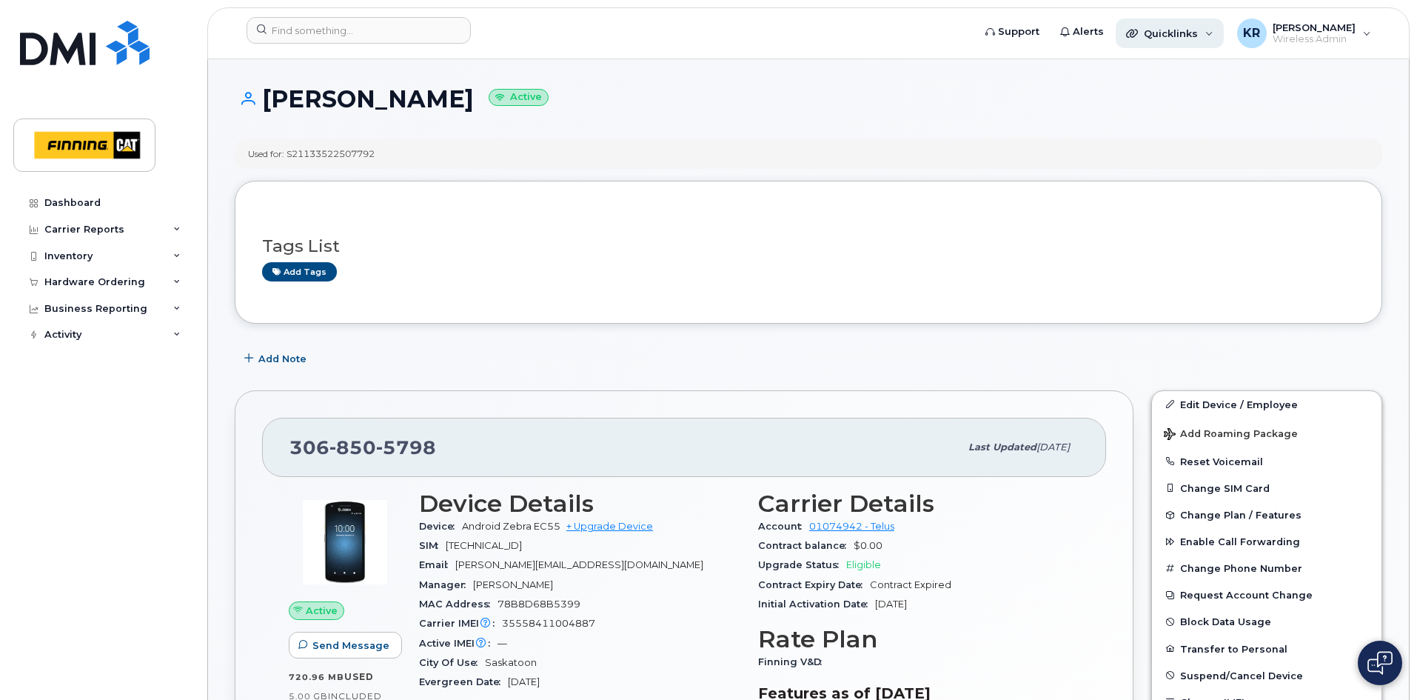
click at [1188, 38] on span "Quicklinks" at bounding box center [1171, 33] width 54 height 12
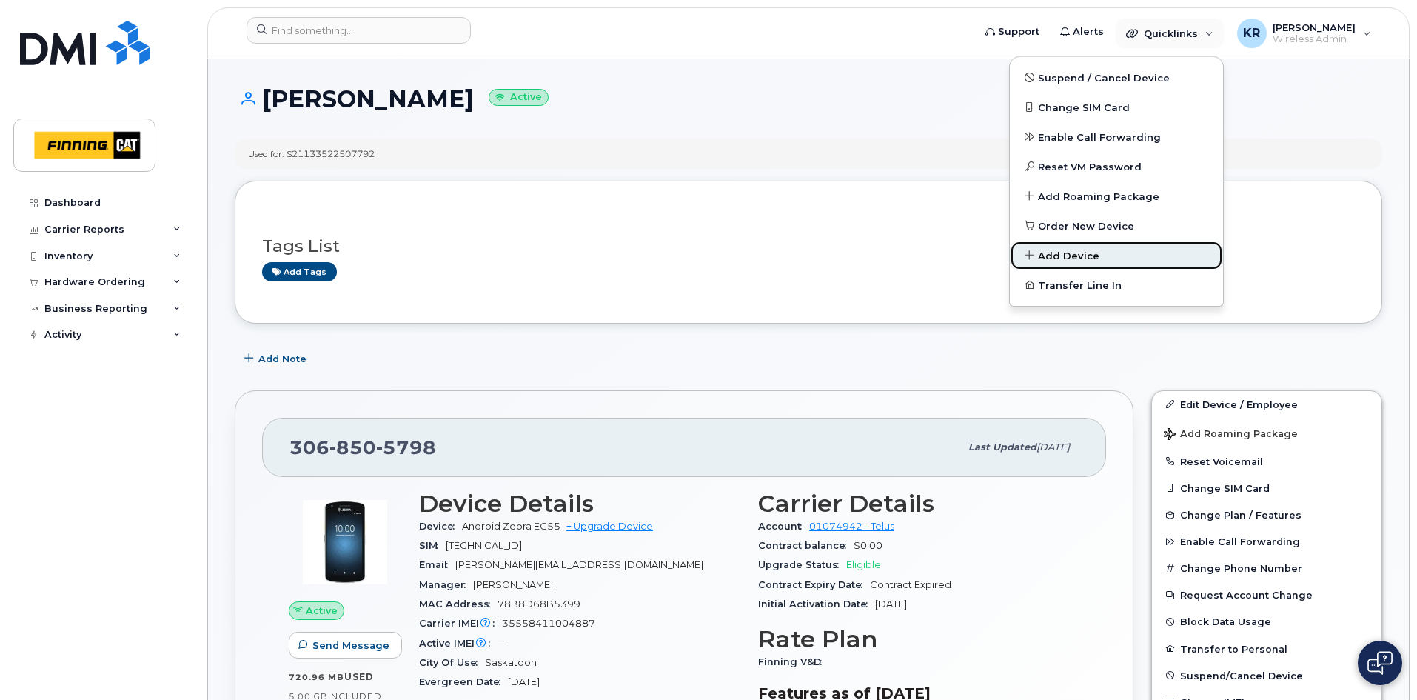
click at [1088, 257] on span "Add Device" at bounding box center [1068, 256] width 61 height 15
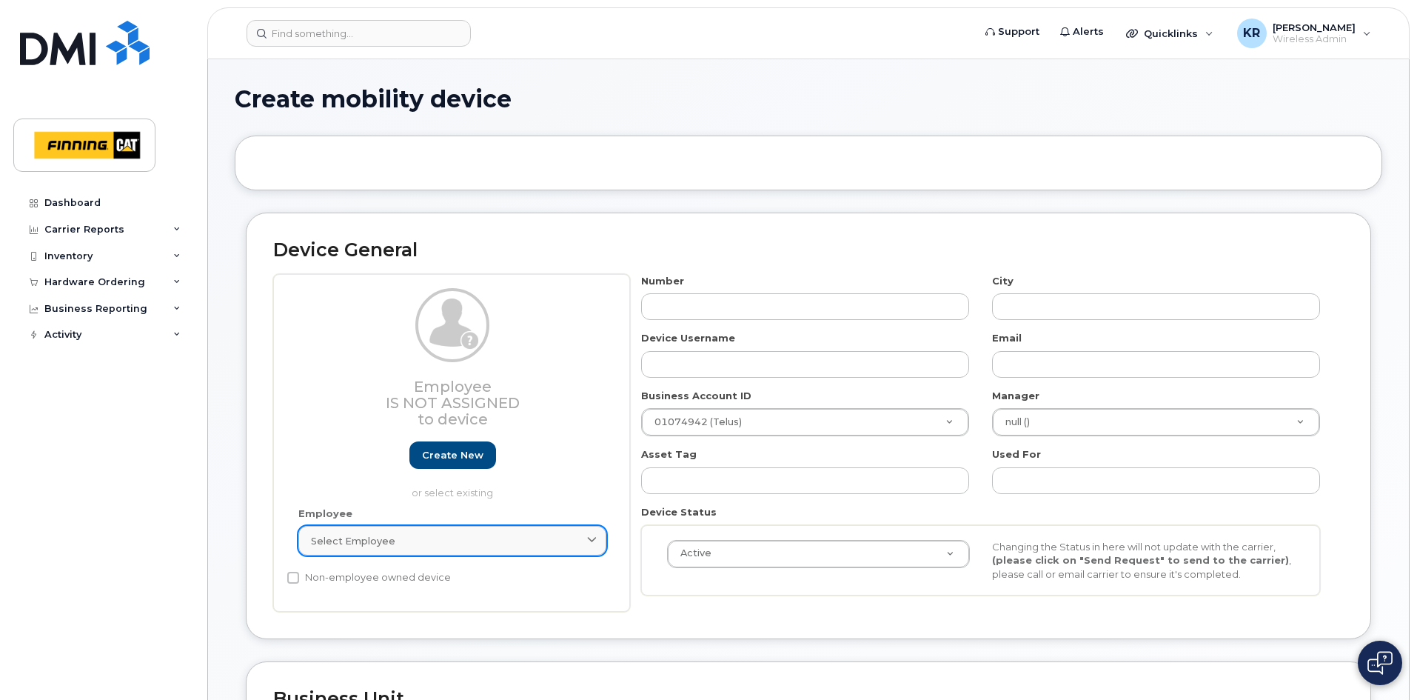
click at [445, 535] on div "Select employee" at bounding box center [452, 541] width 283 height 14
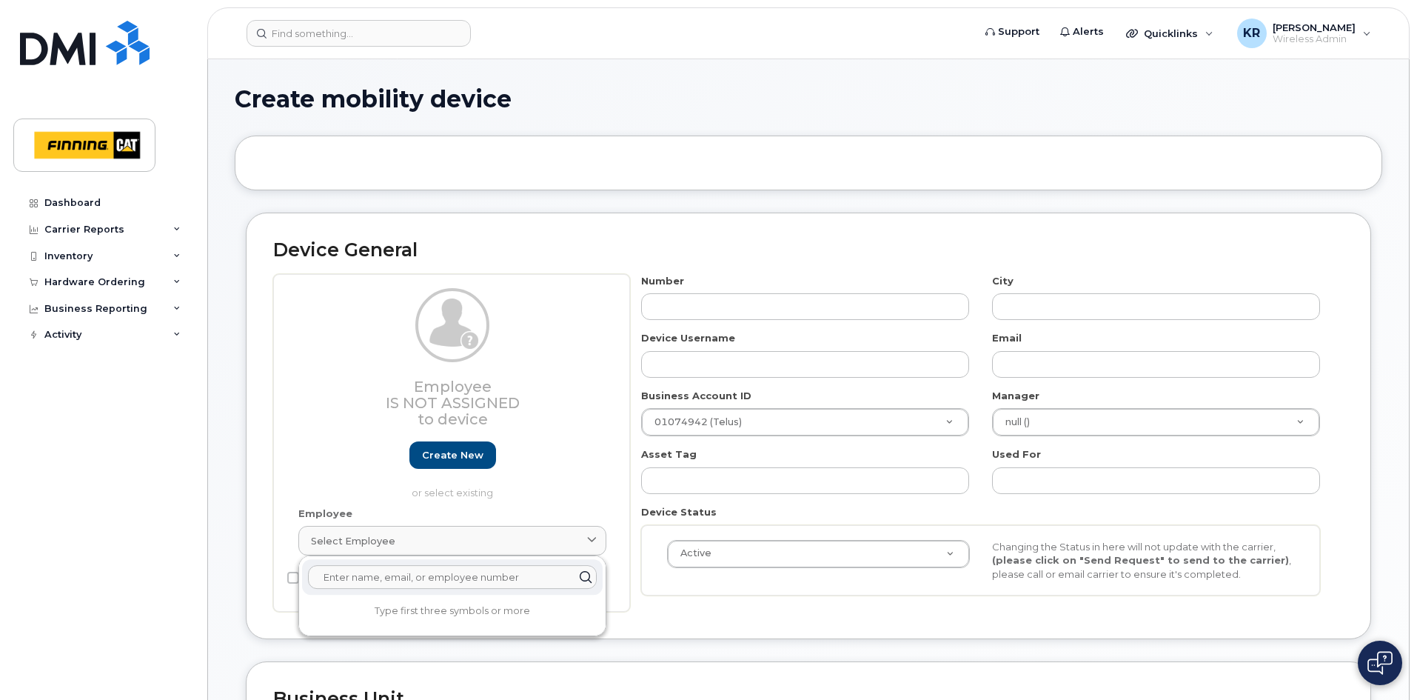
click at [444, 576] on input "text" at bounding box center [452, 577] width 289 height 24
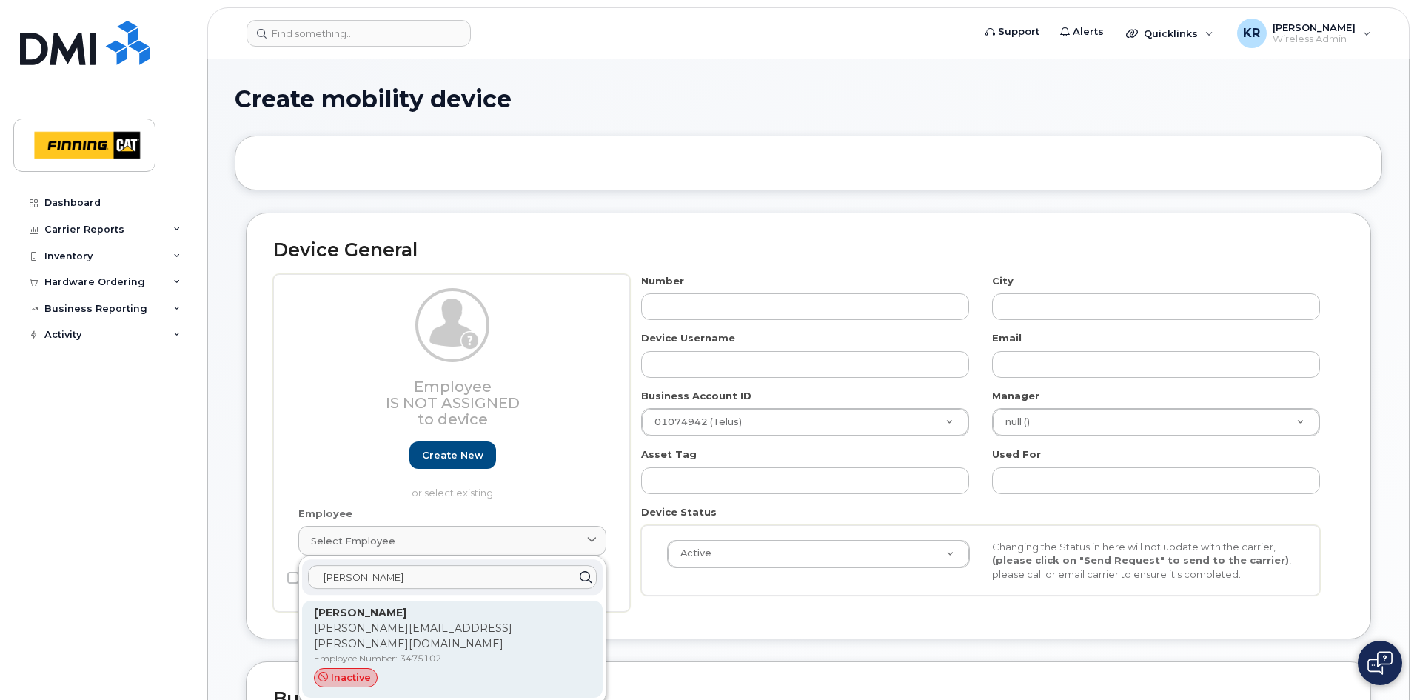
type input "monty blom"
click at [398, 621] on div "Monty Blomberg Monty.Blomberg@finning.com Employee Number: 3475102 inactive" at bounding box center [452, 649] width 277 height 88
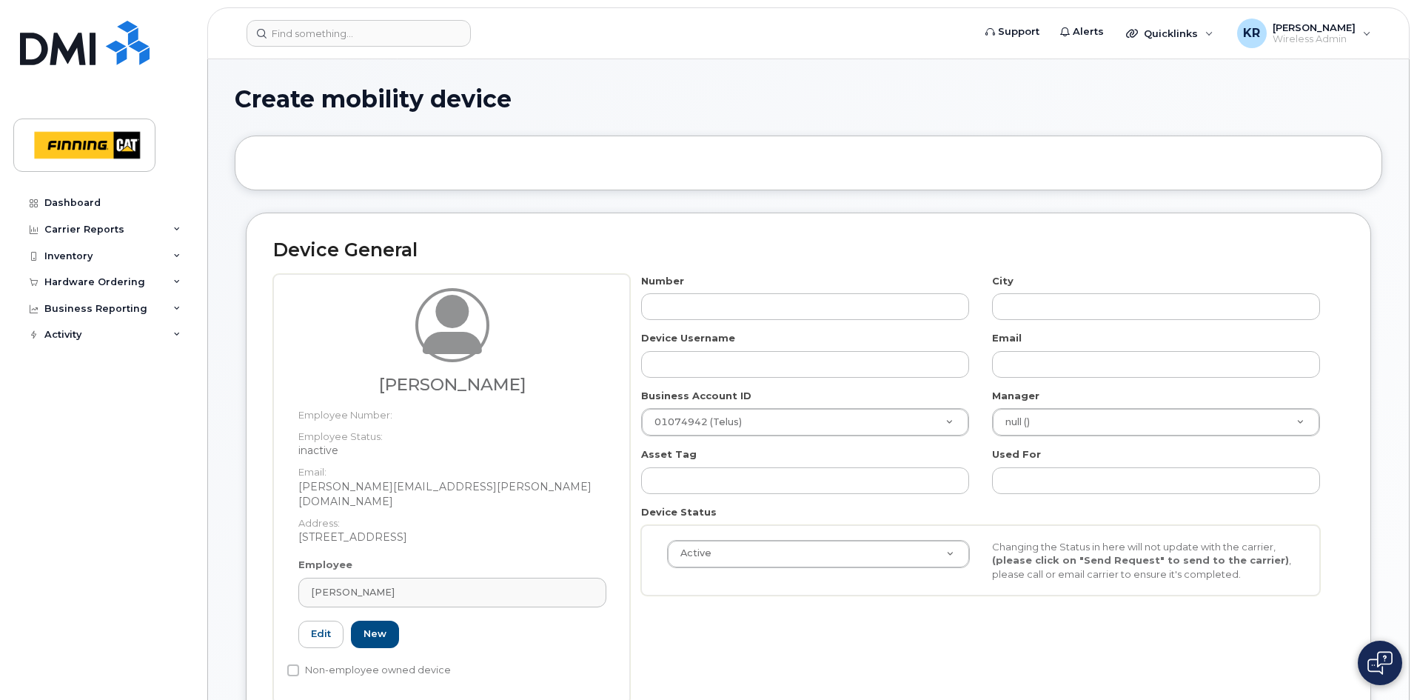
type input "3475102"
type input "[PERSON_NAME]"
type input "[PERSON_NAME][EMAIL_ADDRESS][PERSON_NAME][DOMAIN_NAME]"
type input "34184"
type input "34298"
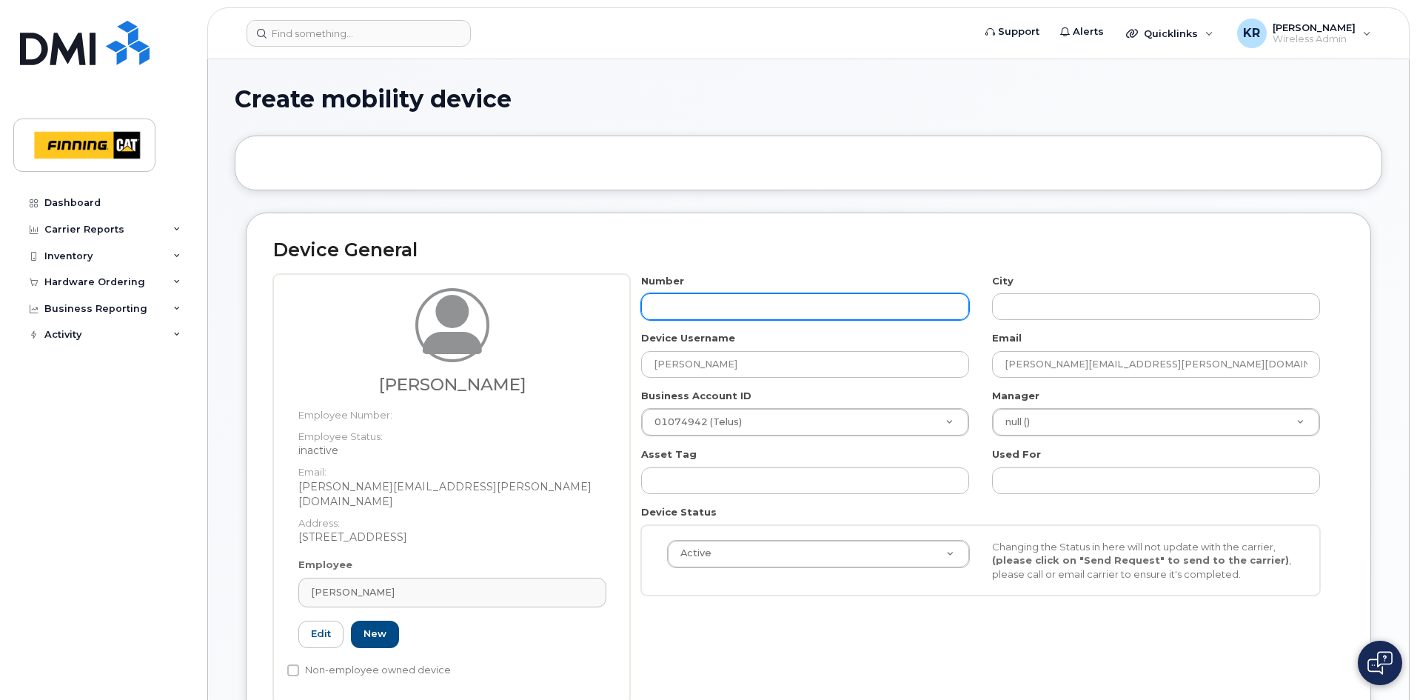
click at [680, 310] on input "text" at bounding box center [805, 306] width 328 height 27
type input "587-"
type input "?"
type input "587-372-3033"
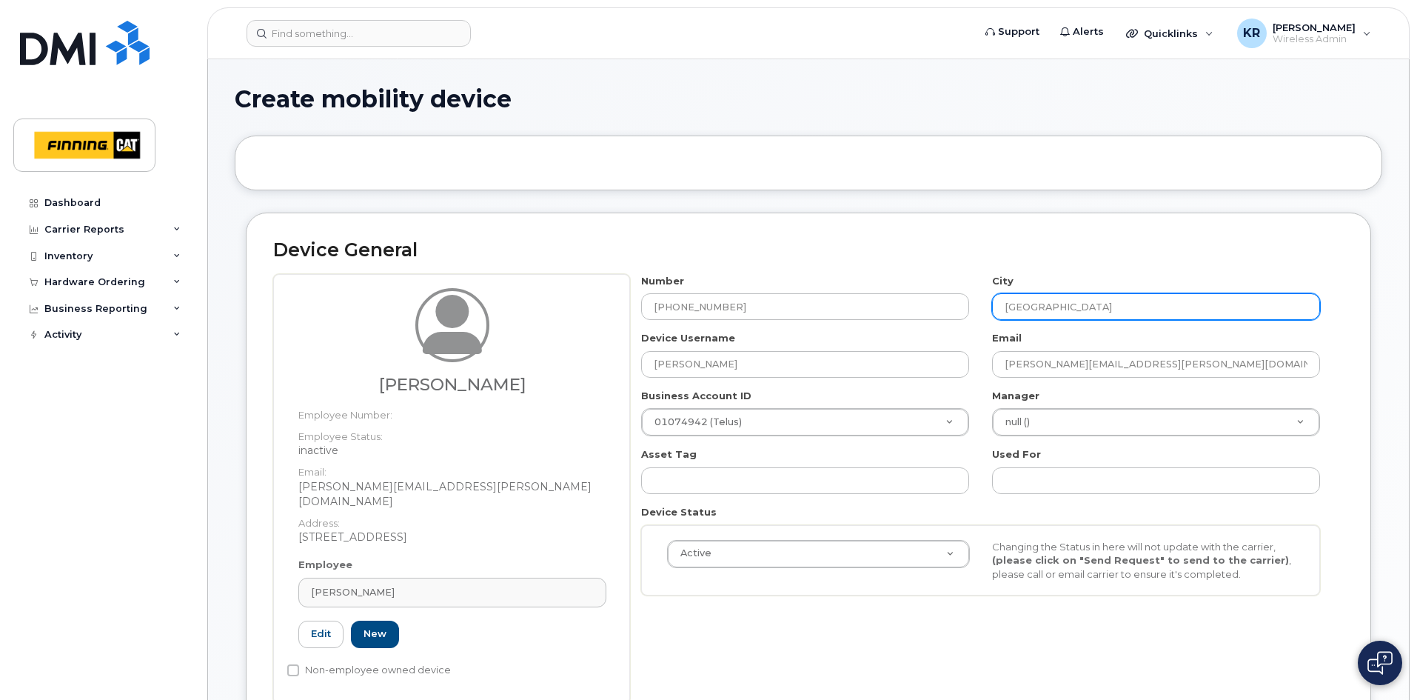
type input "[GEOGRAPHIC_DATA]"
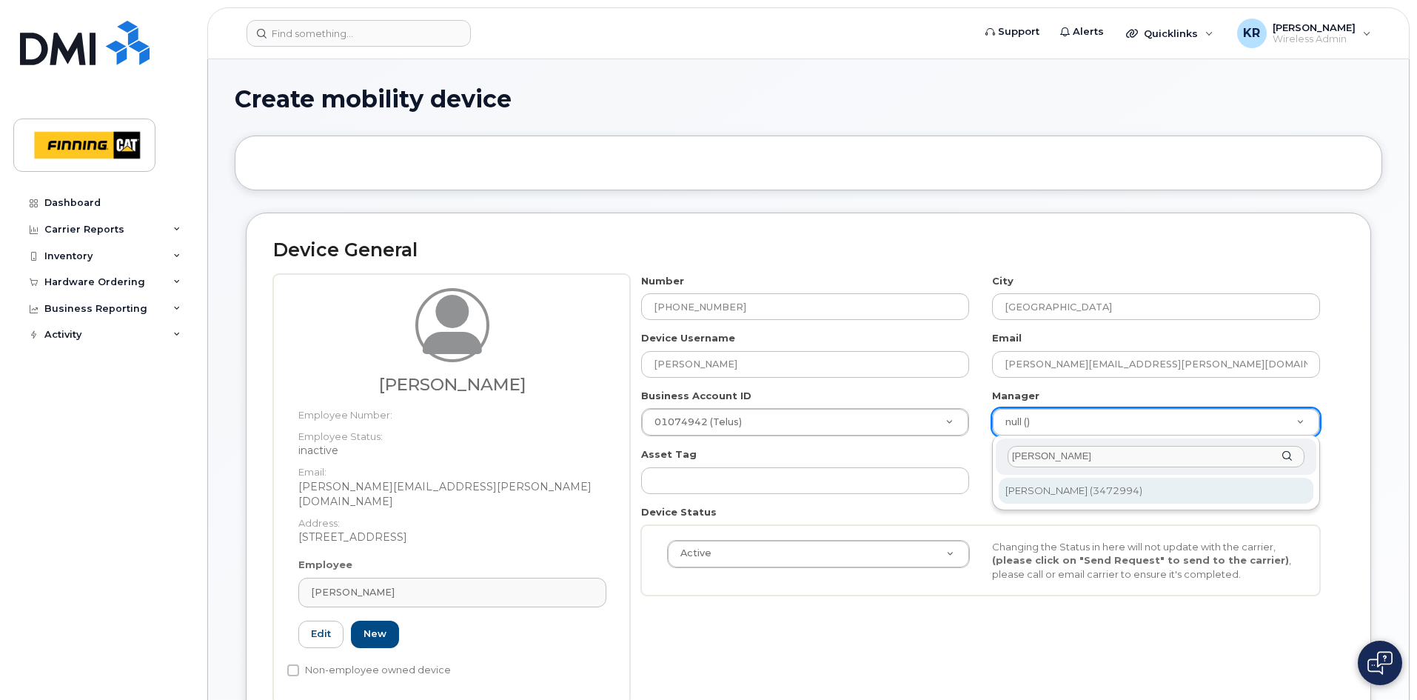
type input "ryan johns"
type input "60820"
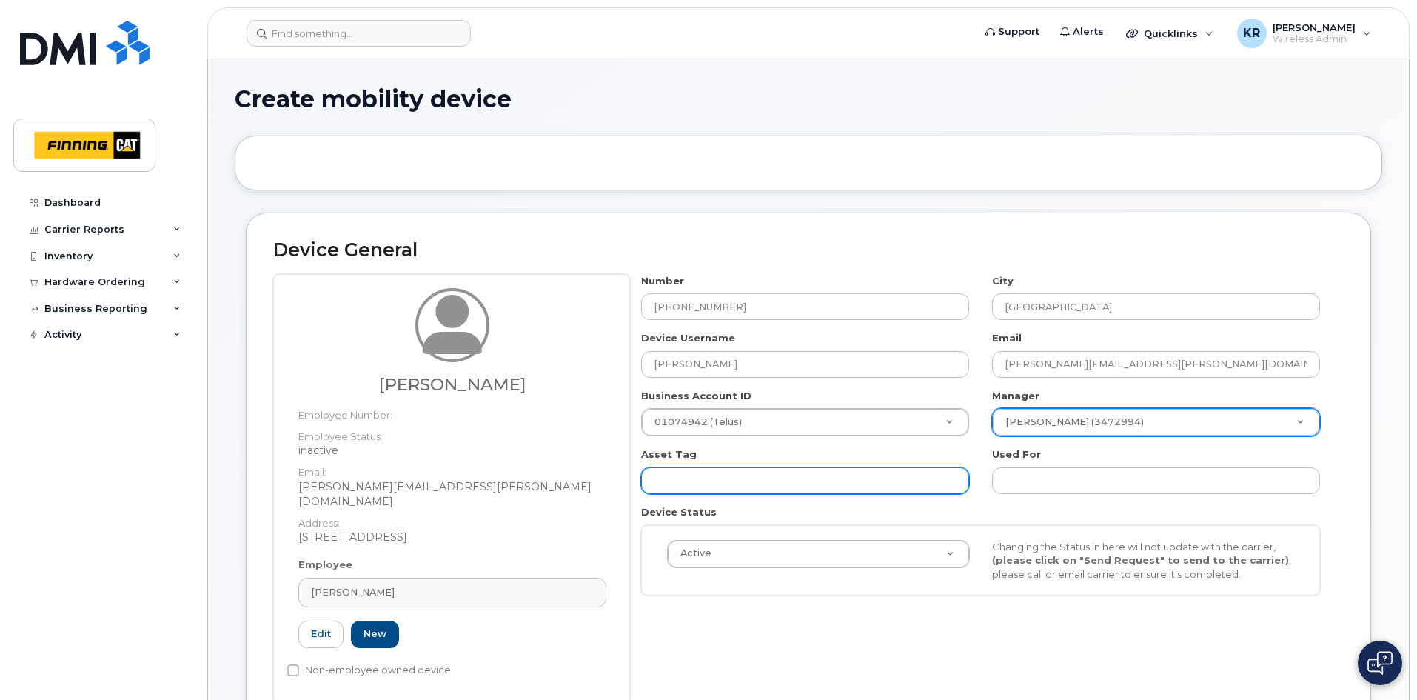
click at [891, 476] on input "text" at bounding box center [805, 480] width 328 height 27
click at [691, 475] on input "text" at bounding box center [805, 480] width 328 height 27
paste input "CA-5FNVC54"
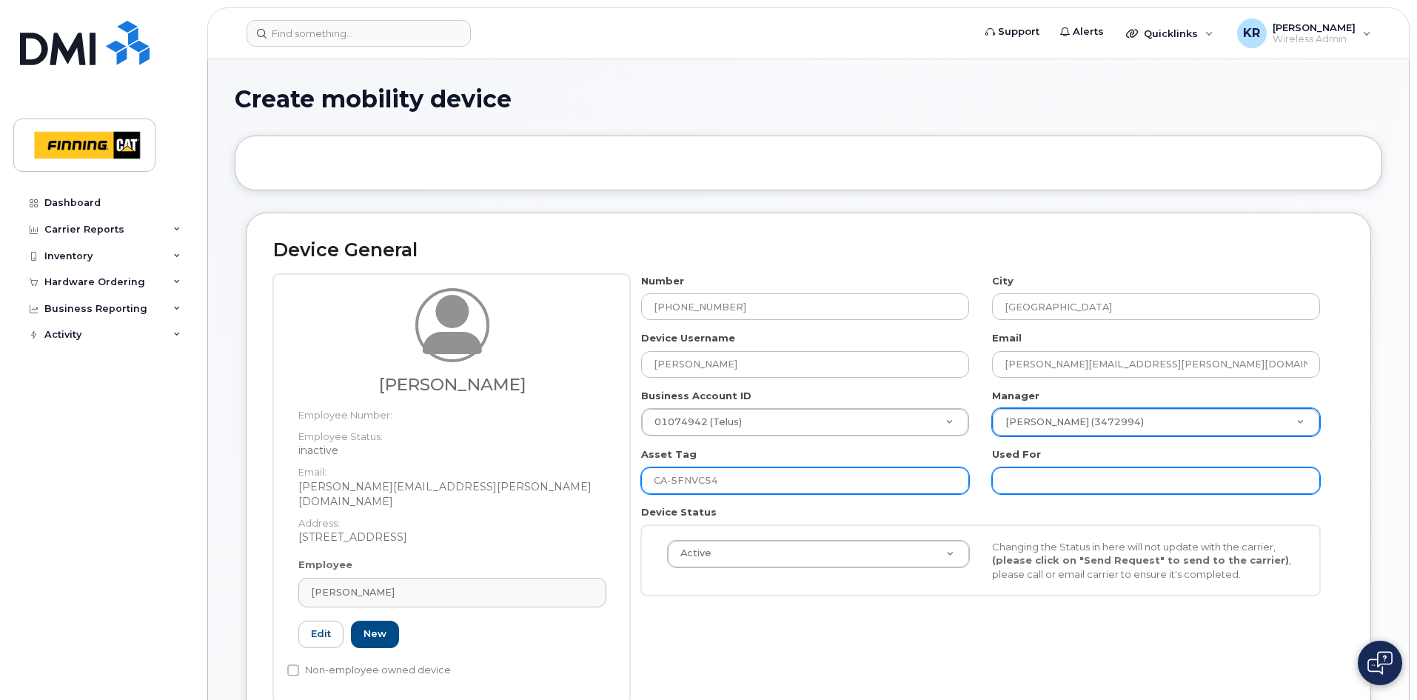
type input "CA-5FNVC54"
click at [1099, 481] on input "text" at bounding box center [1156, 480] width 328 height 27
paste input "CA-5FNVC54"
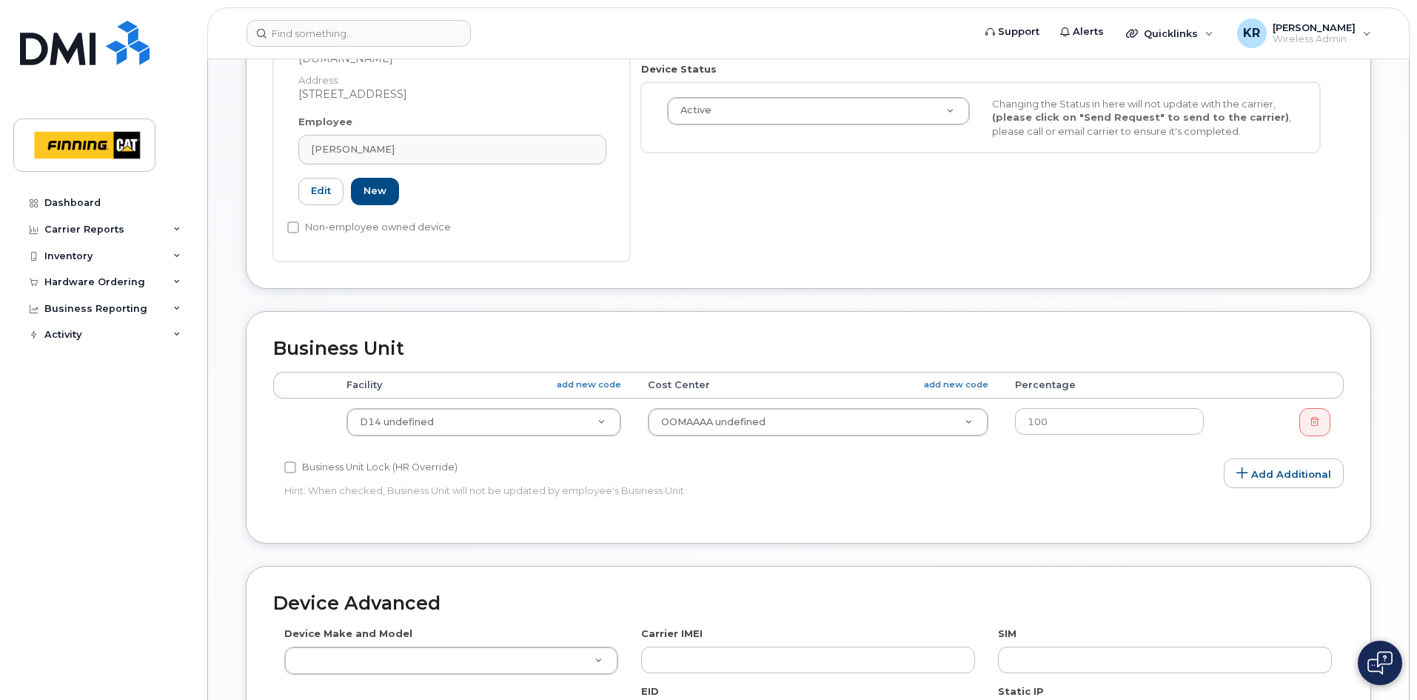
scroll to position [444, 0]
type input "CA-5FNVC54"
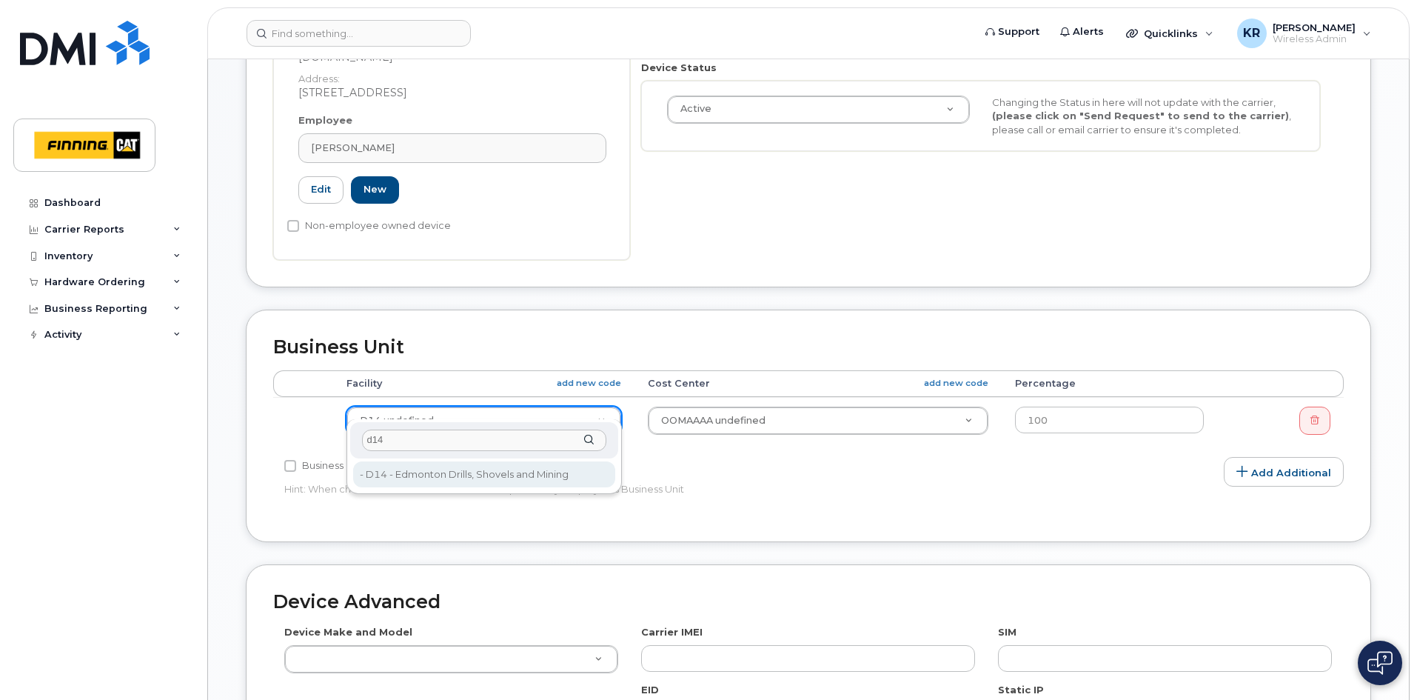
type input "d14"
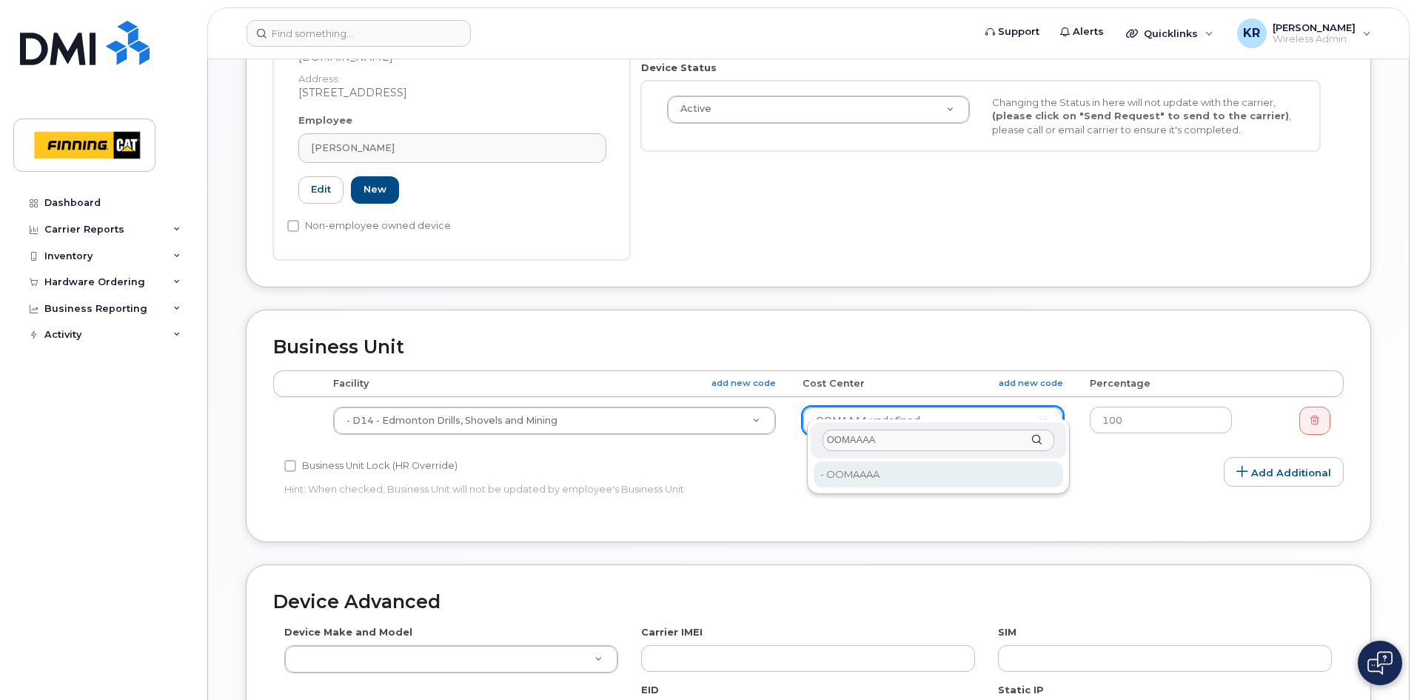
type input "OOMAAAA"
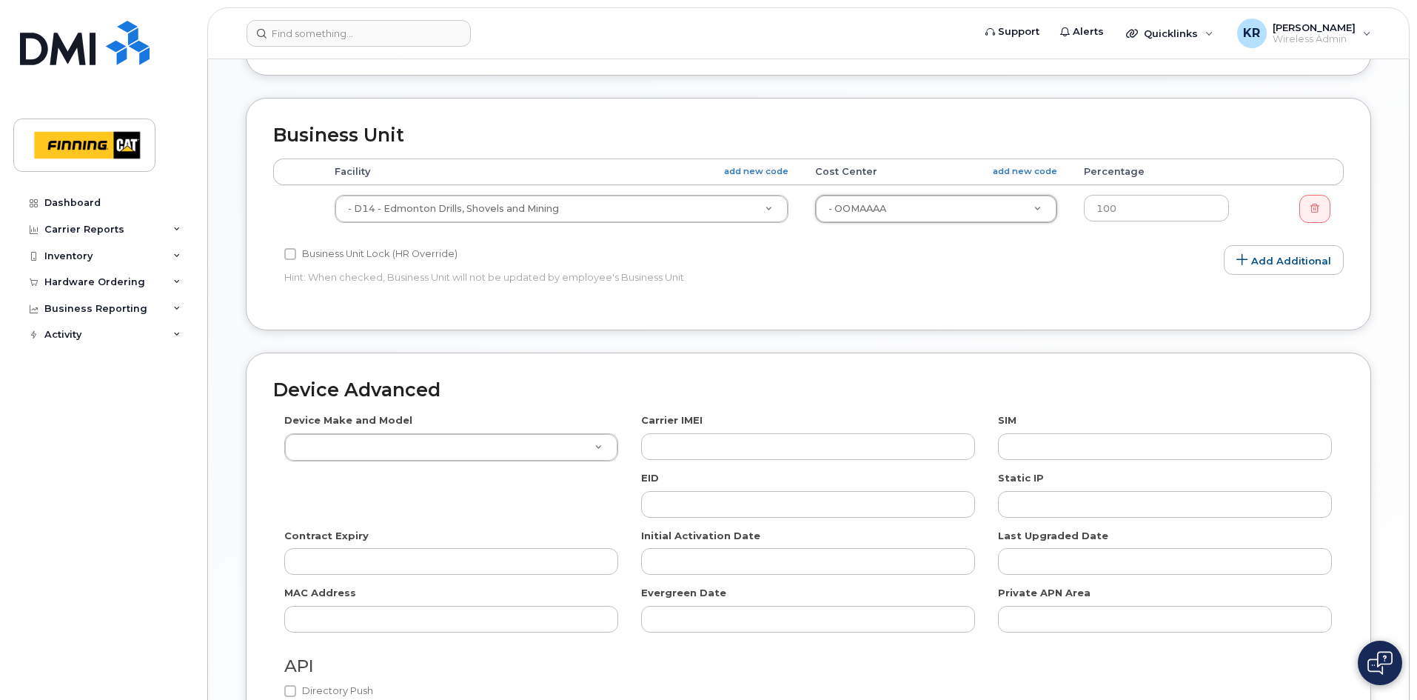
scroll to position [666, 0]
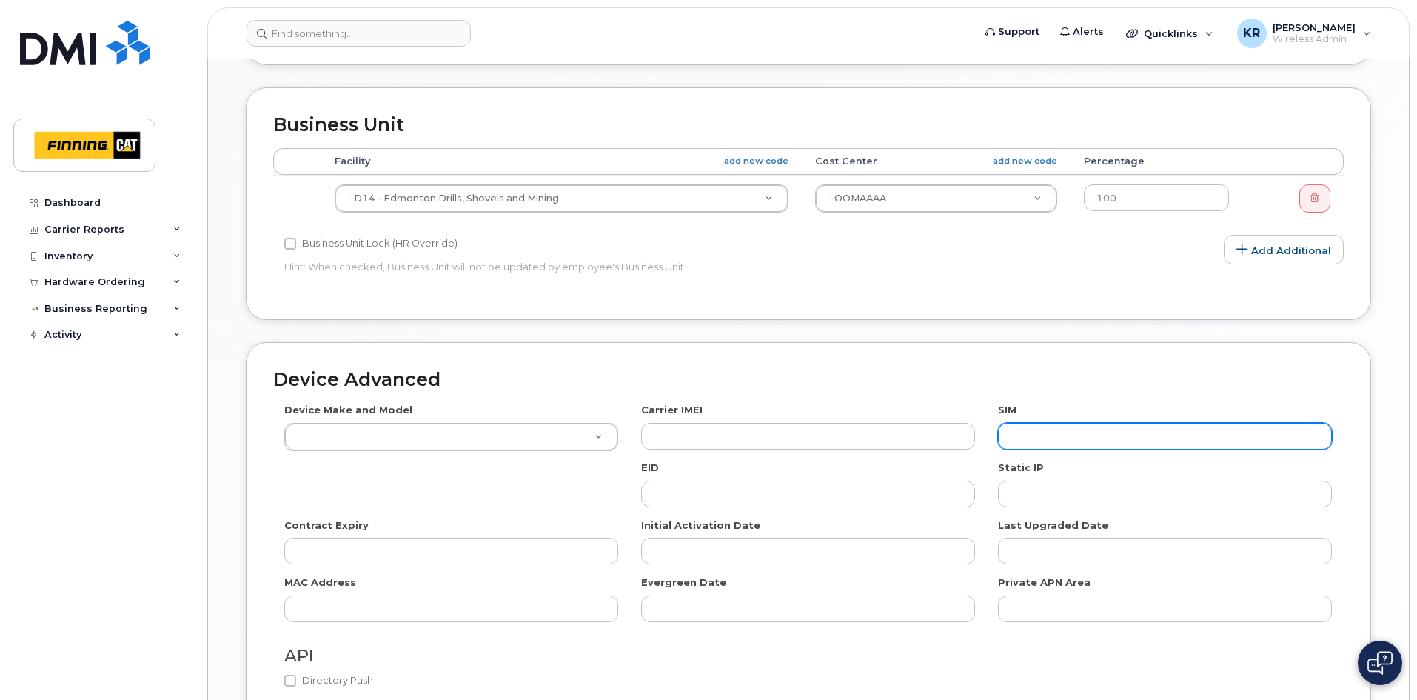
click at [1057, 423] on input "text" at bounding box center [1165, 436] width 334 height 27
click at [1056, 426] on input "text" at bounding box center [1165, 436] width 334 height 27
paste input "[TECHNICAL_ID]"
type input "[TECHNICAL_ID]"
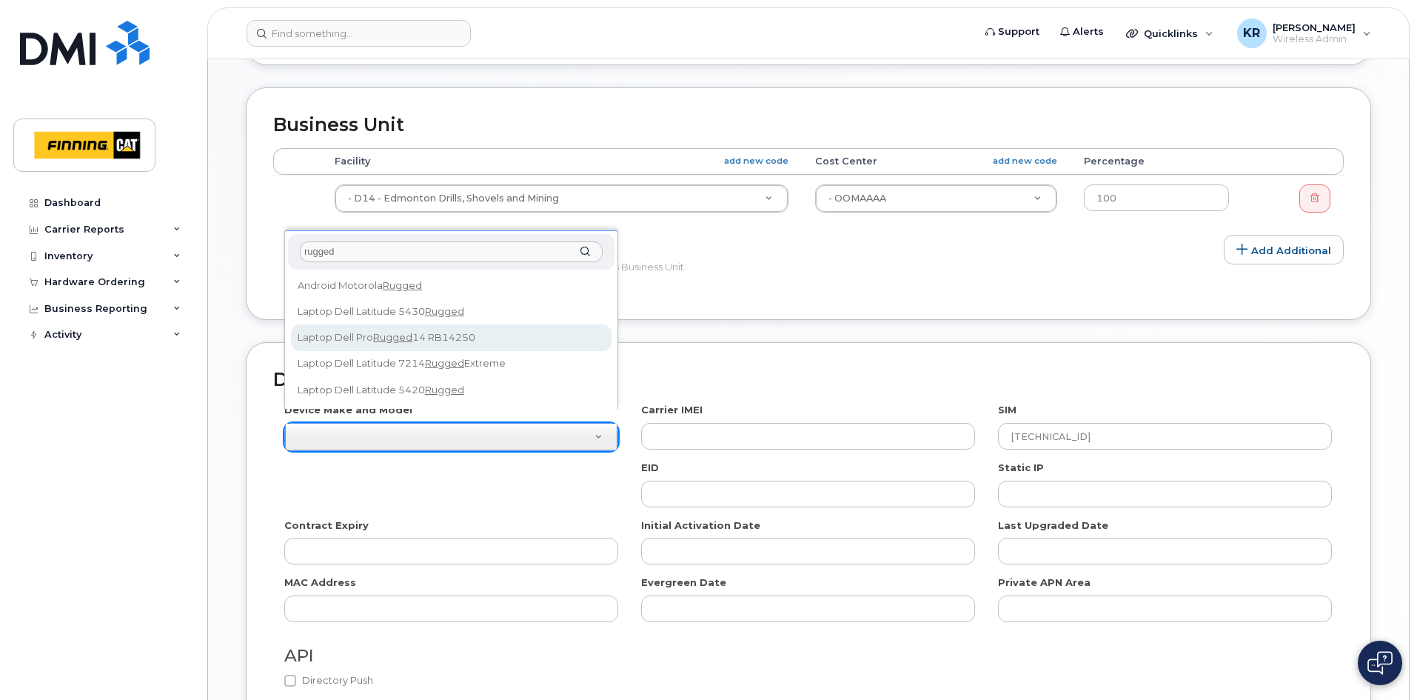
type input "rugged"
select select "2895"
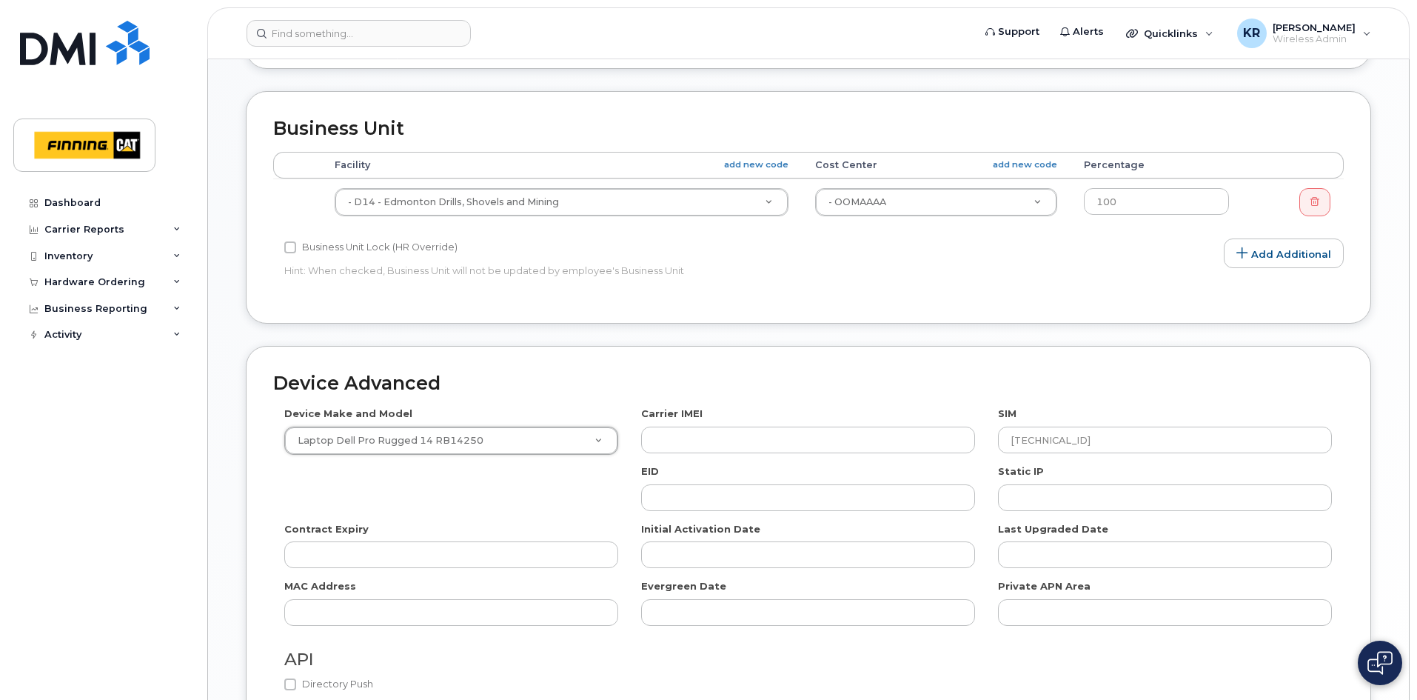
scroll to position [800, 0]
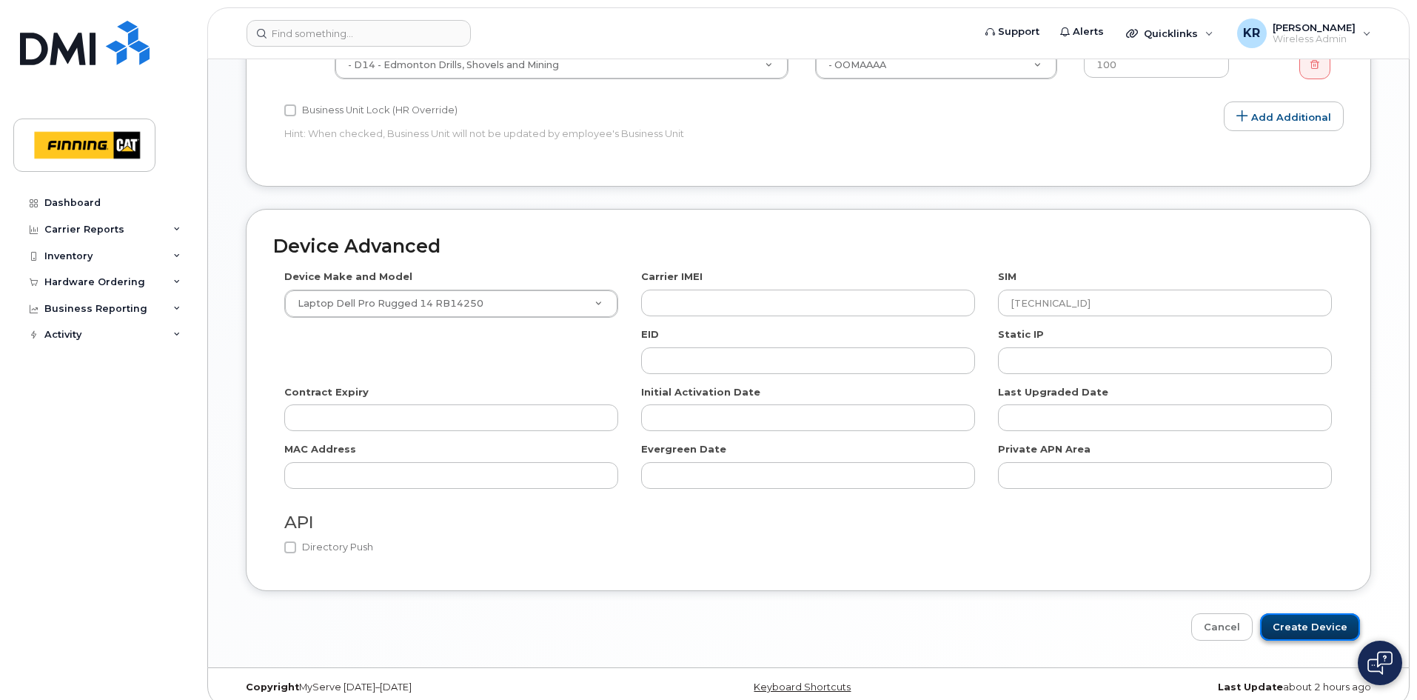
click at [1306, 613] on input "Create Device" at bounding box center [1310, 626] width 100 height 27
type input "Saving..."
